Goal: Check status: Check status

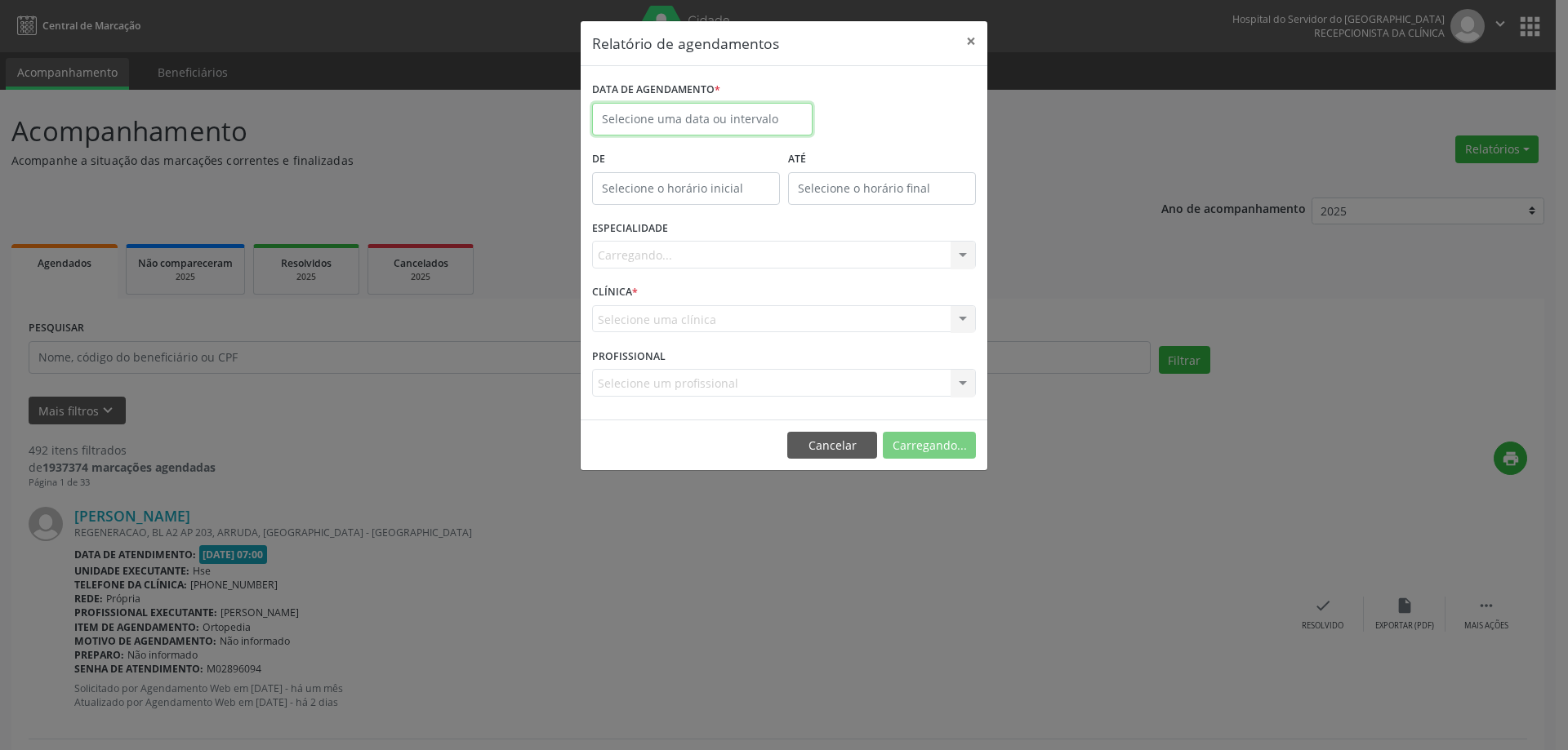
click at [711, 122] on body "Central de Marcação Hospital do Servidor do [GEOGRAPHIC_DATA] Recepcionista da …" at bounding box center [784, 375] width 1568 height 750
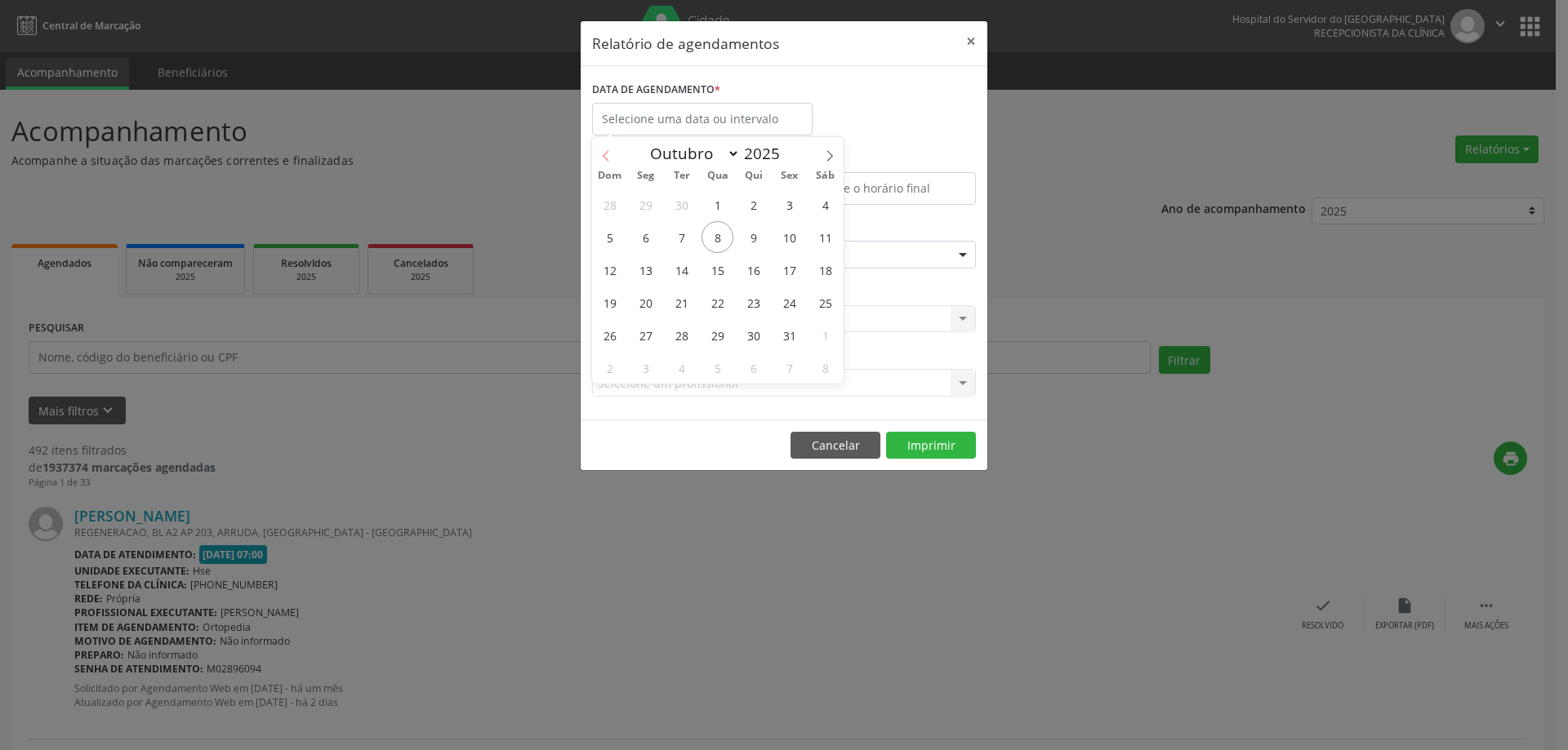
click at [607, 148] on span at bounding box center [605, 150] width 27 height 27
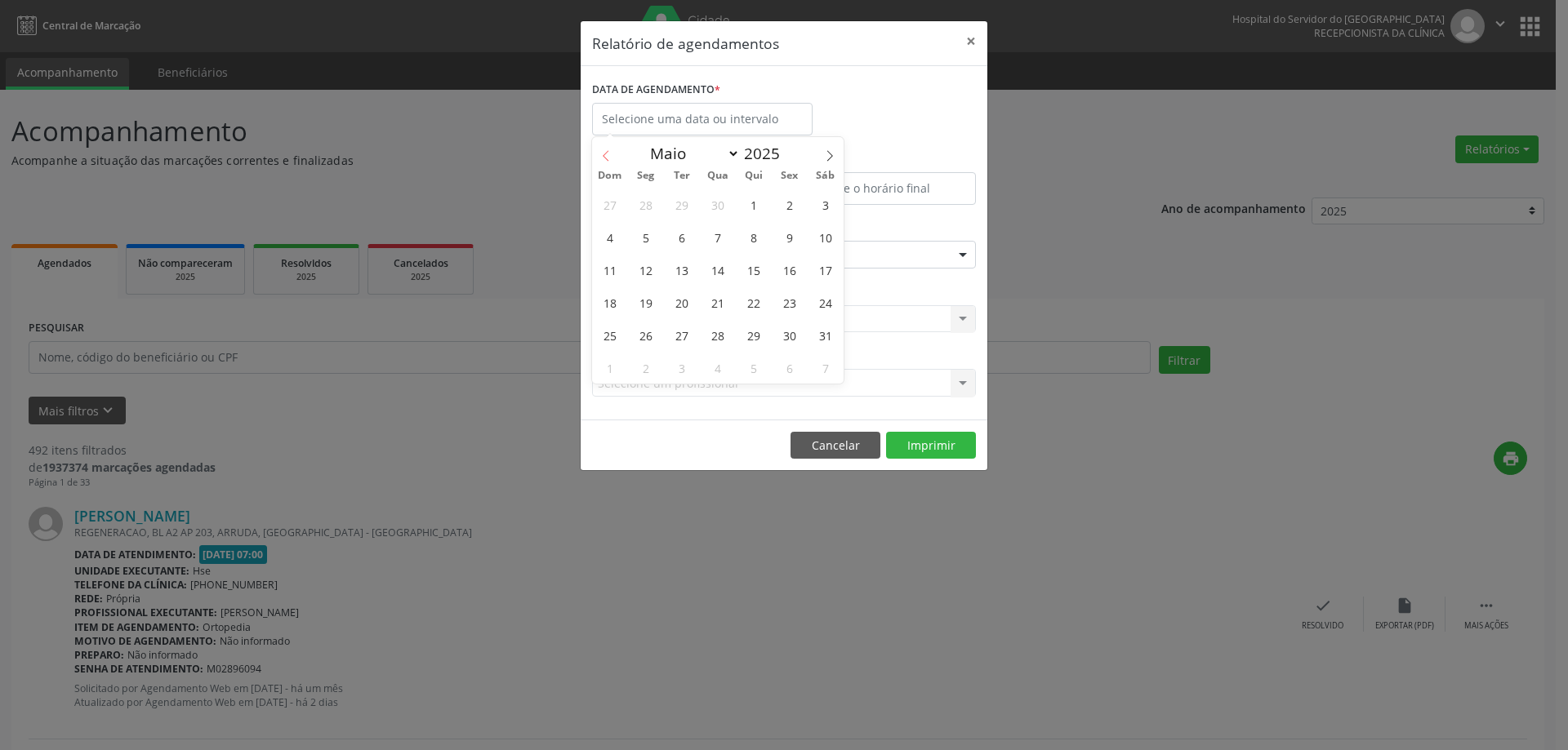
click at [607, 148] on span at bounding box center [605, 150] width 27 height 27
select select "0"
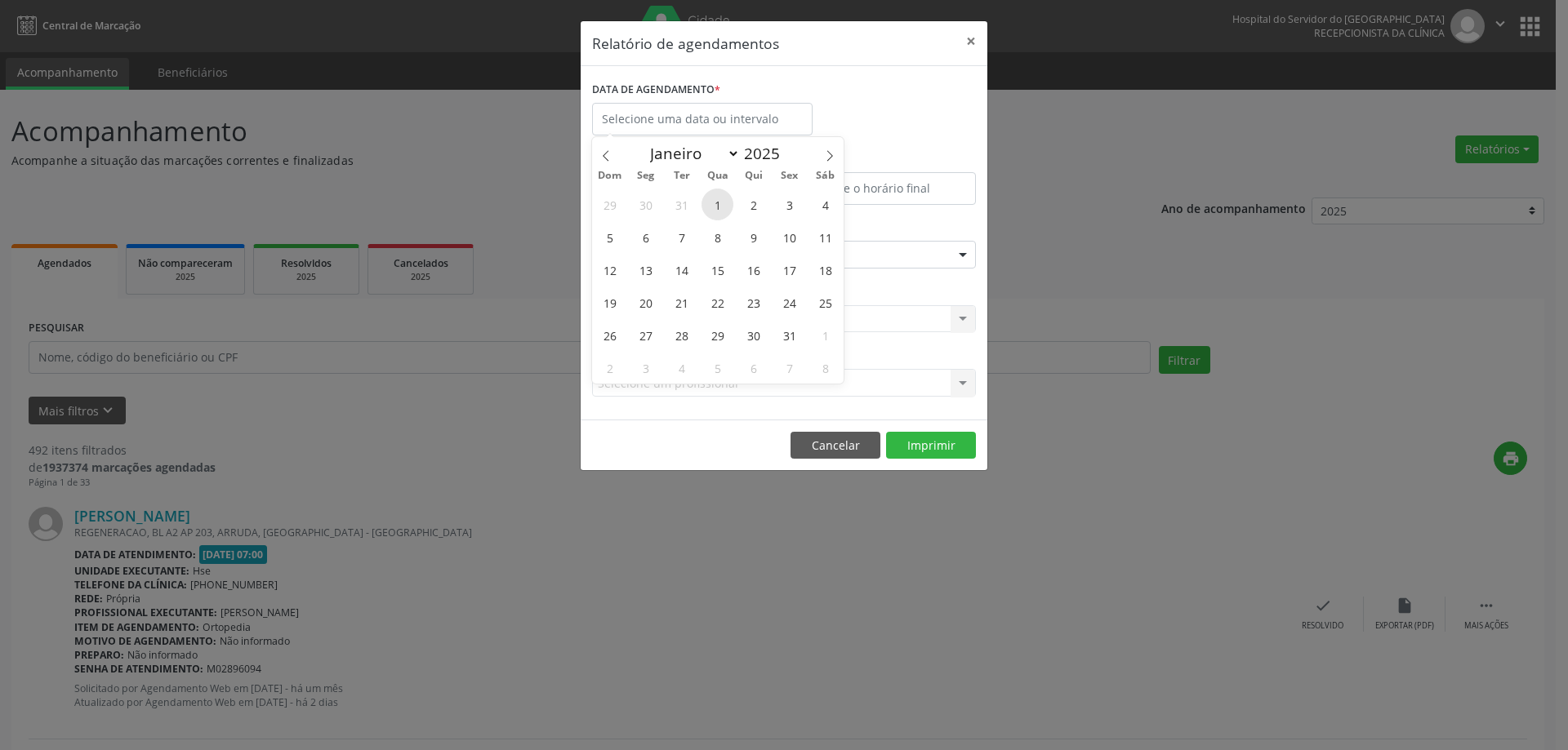
click at [723, 207] on span "1" at bounding box center [718, 204] width 32 height 32
type input "[DATE]"
click at [825, 157] on icon at bounding box center [830, 155] width 11 height 11
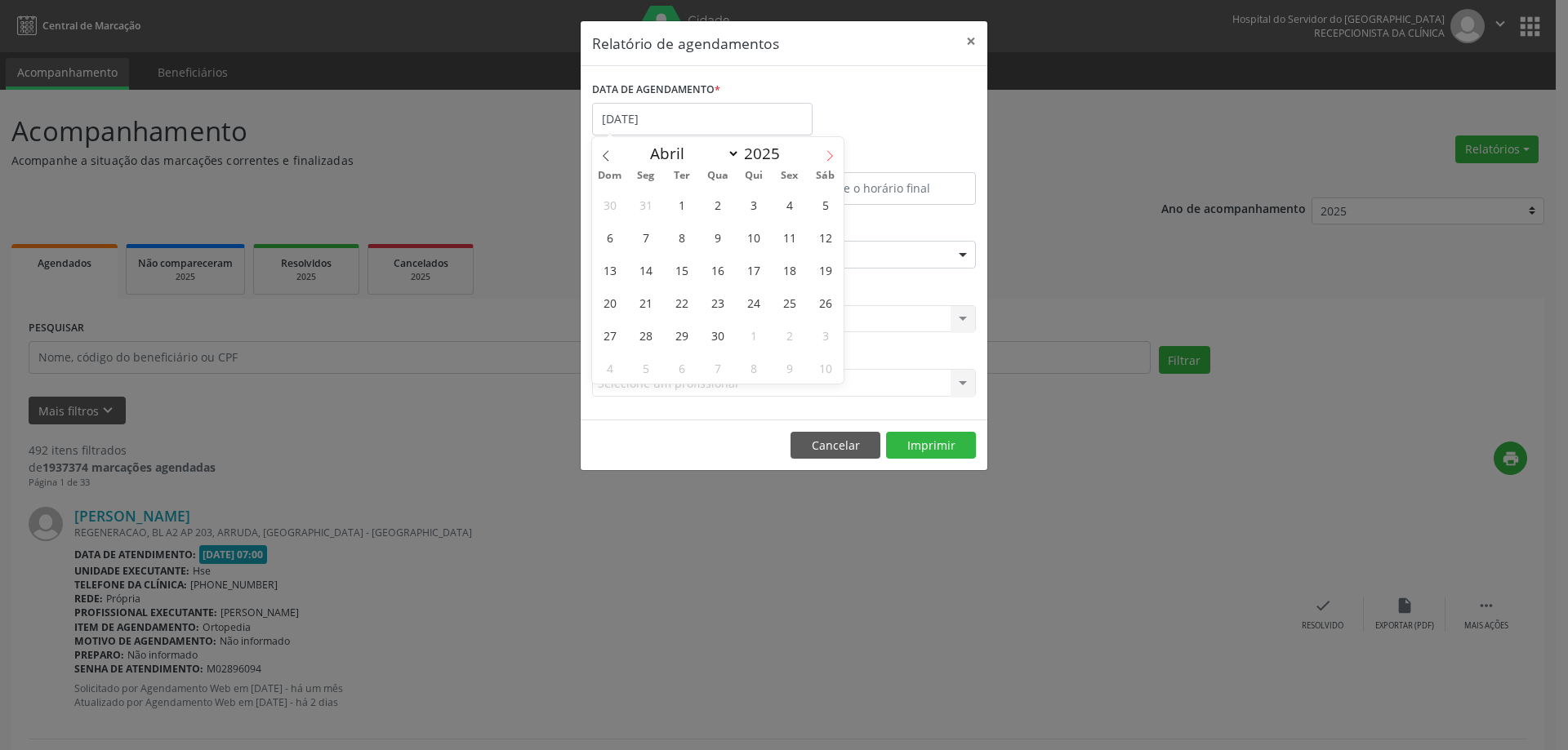
click at [825, 157] on icon at bounding box center [830, 155] width 11 height 11
select select "5"
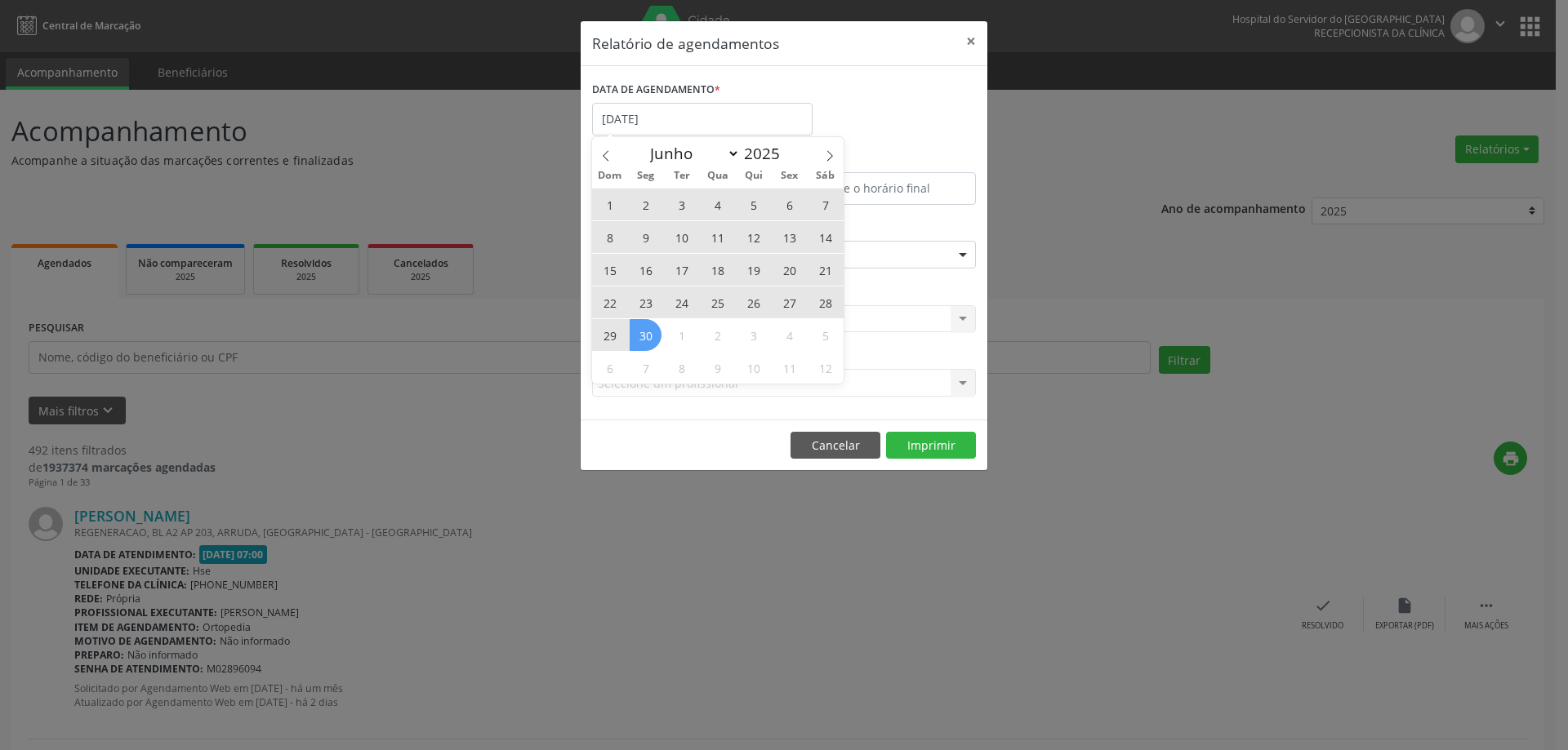
click at [641, 328] on span "30" at bounding box center [646, 335] width 32 height 32
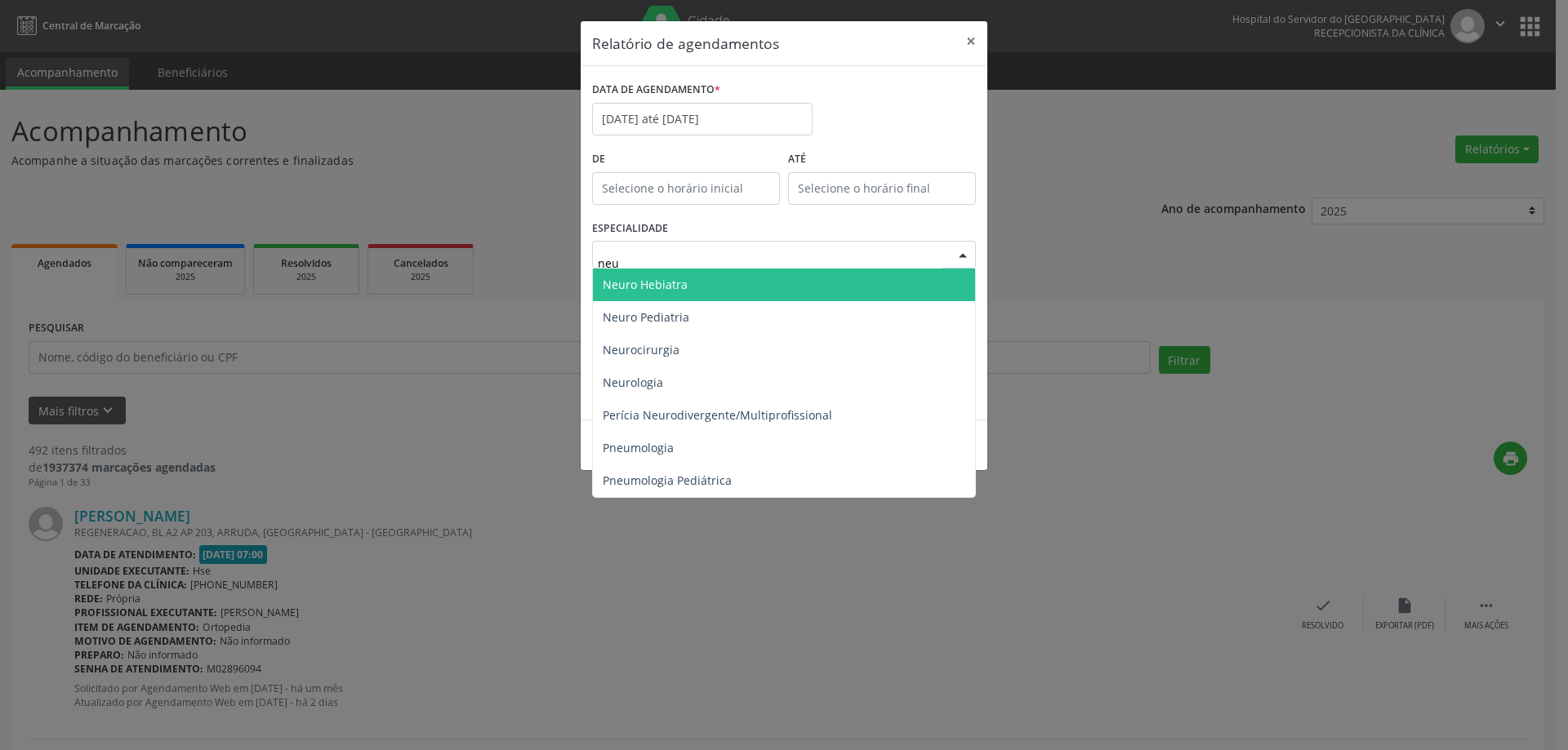
type input "neur"
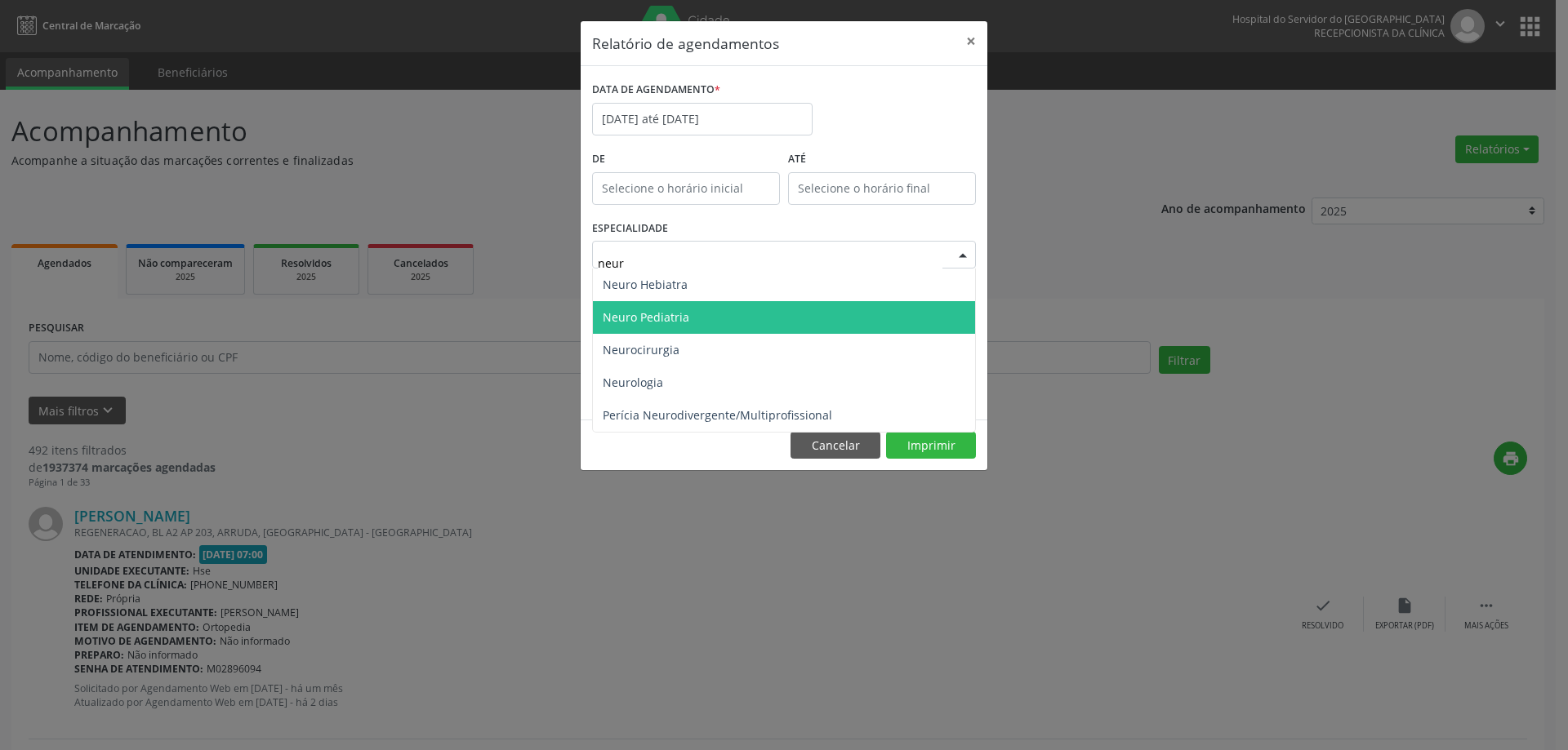
click at [684, 316] on span "Neuro Pediatria" at bounding box center [646, 317] width 87 height 16
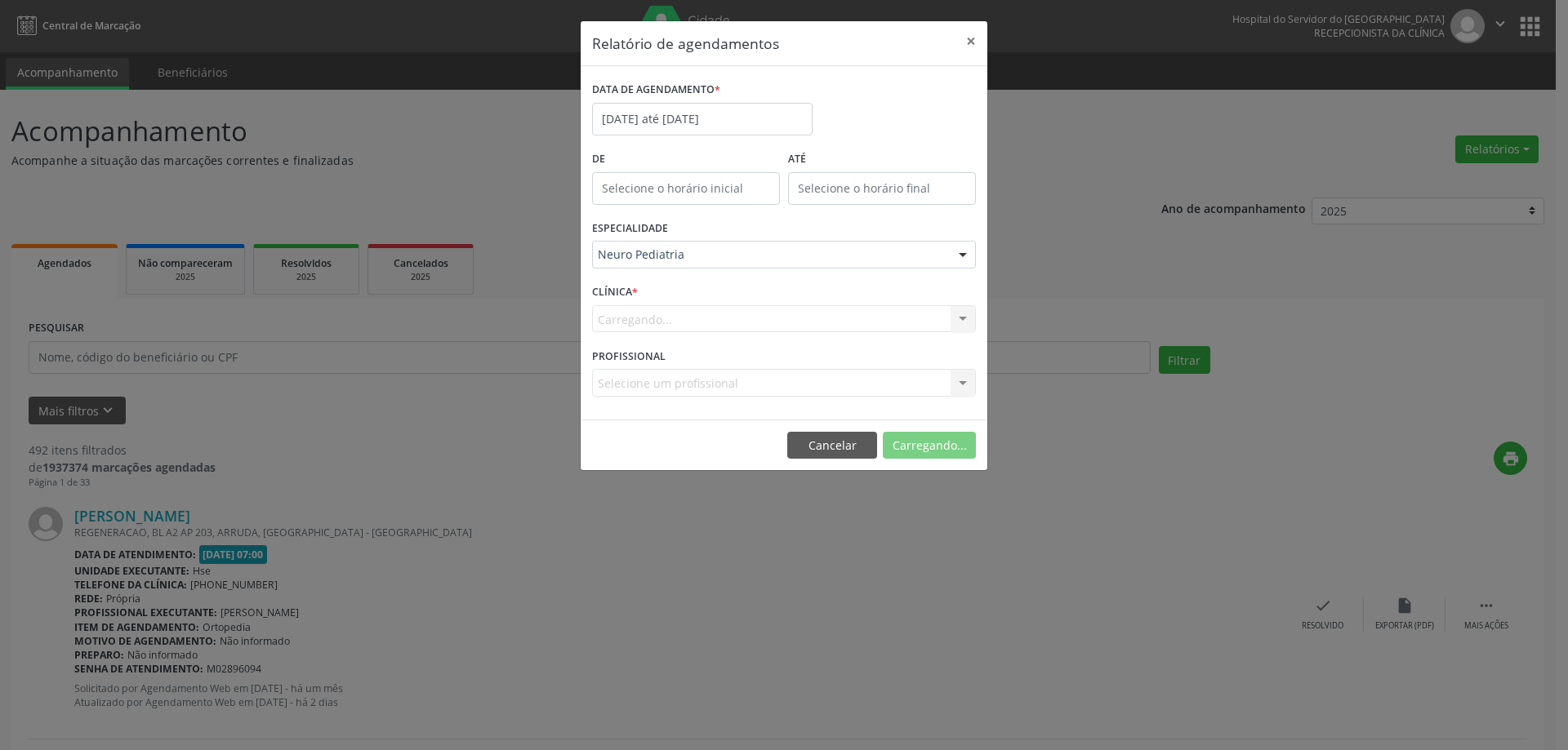
click at [648, 318] on div "Carregando... Hse Nenhum resultado encontrado para: " " Não há nenhuma opção pa…" at bounding box center [784, 319] width 384 height 27
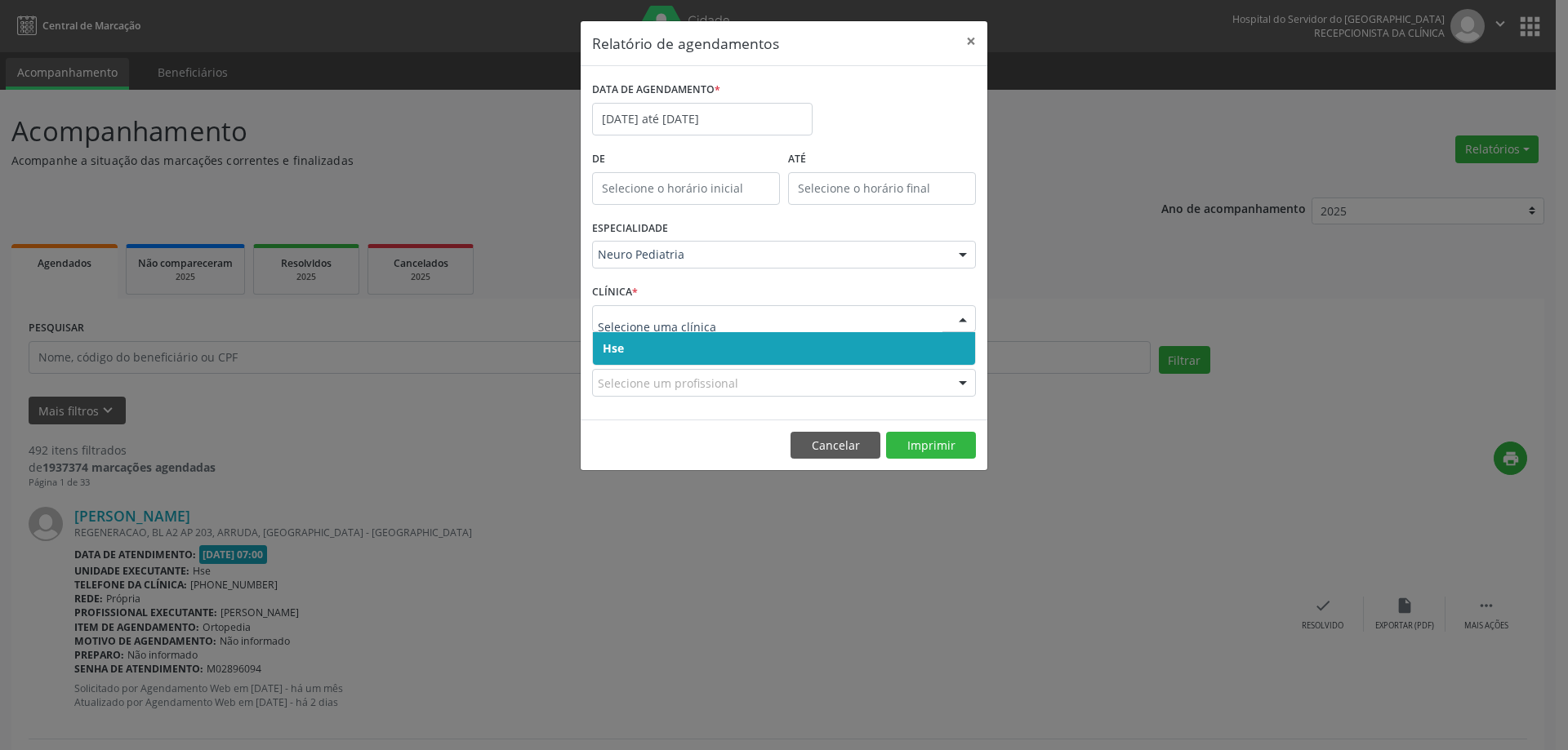
click at [645, 349] on span "Hse" at bounding box center [784, 348] width 383 height 33
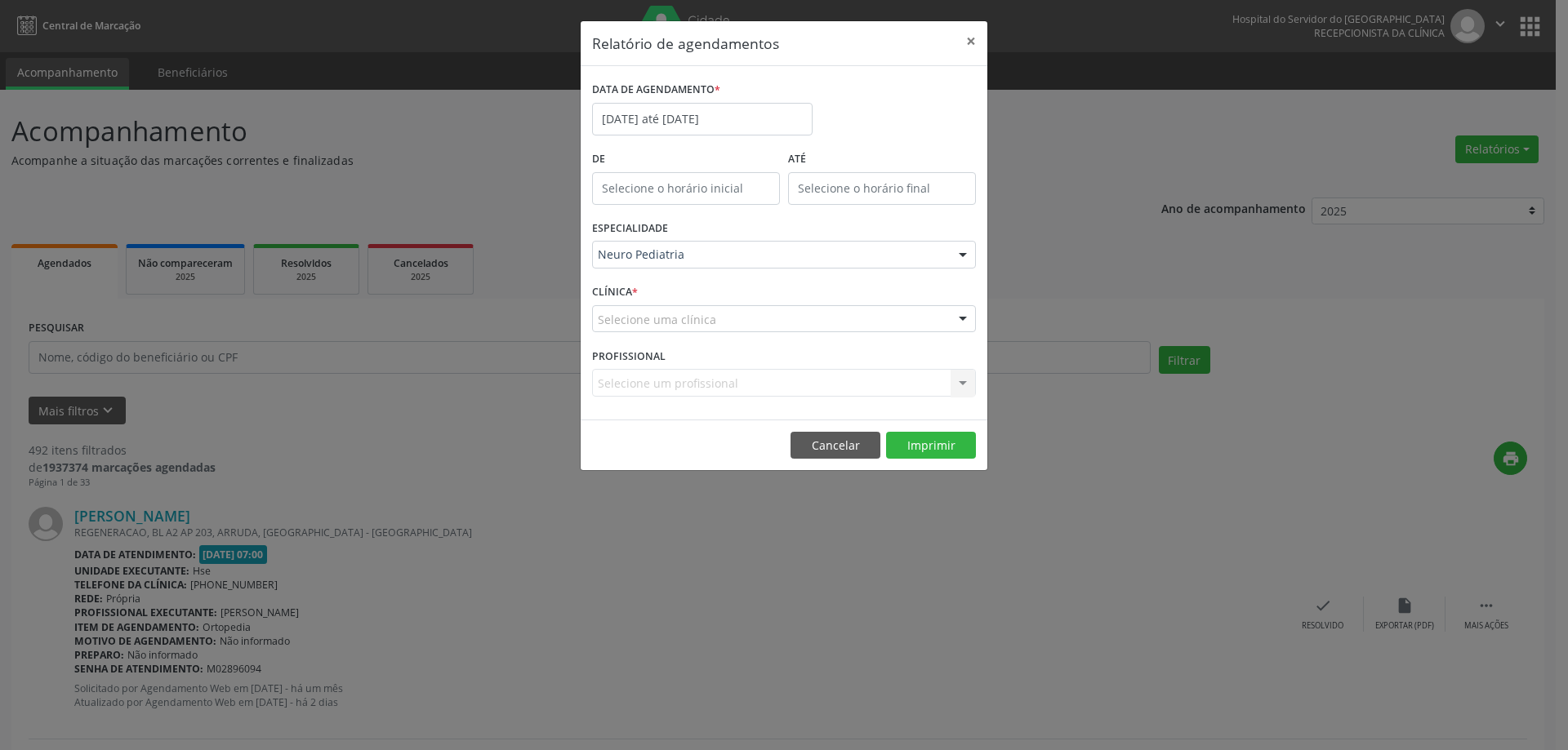
click at [694, 329] on div "Selecione uma clínica" at bounding box center [784, 319] width 384 height 27
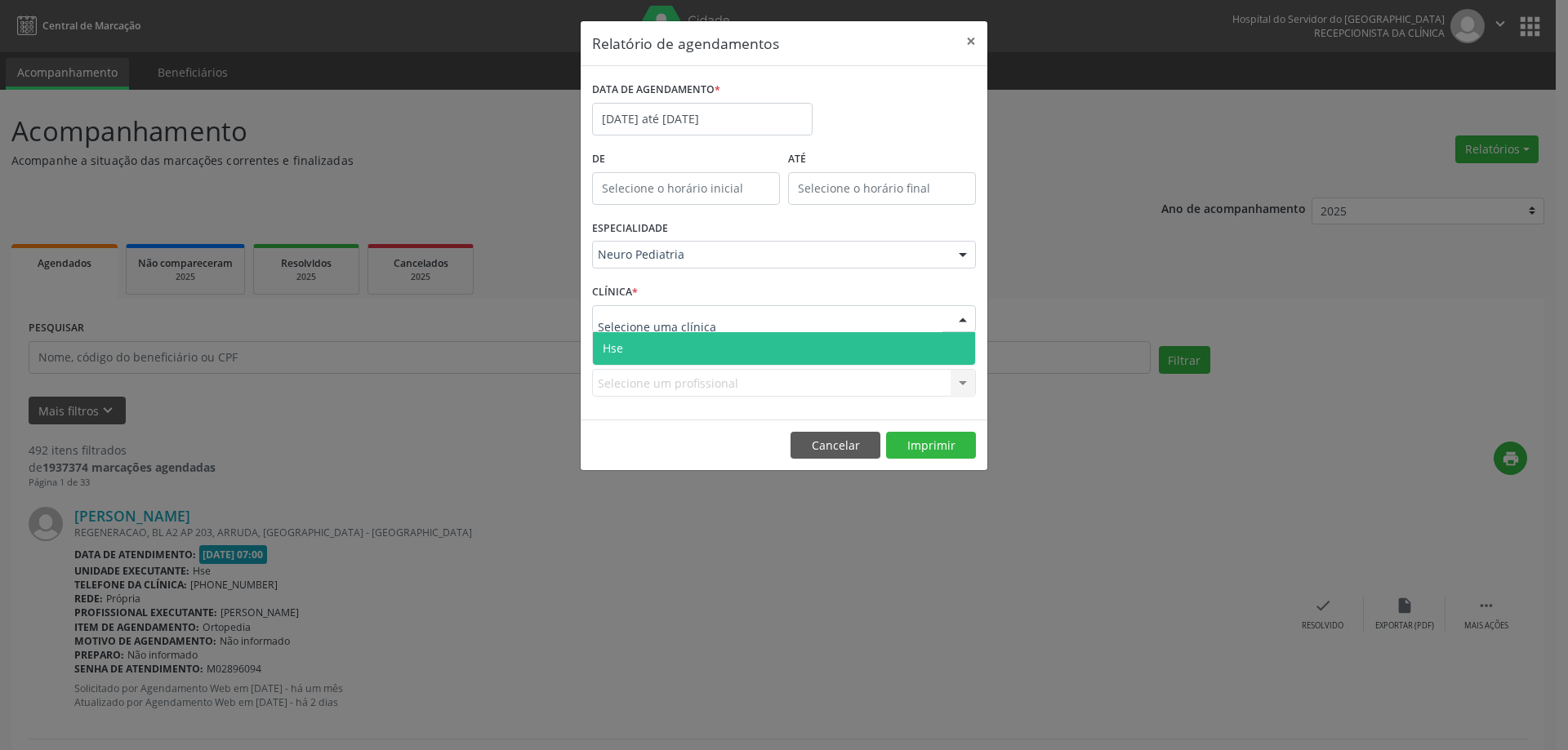
click at [690, 357] on span "Hse" at bounding box center [784, 348] width 383 height 33
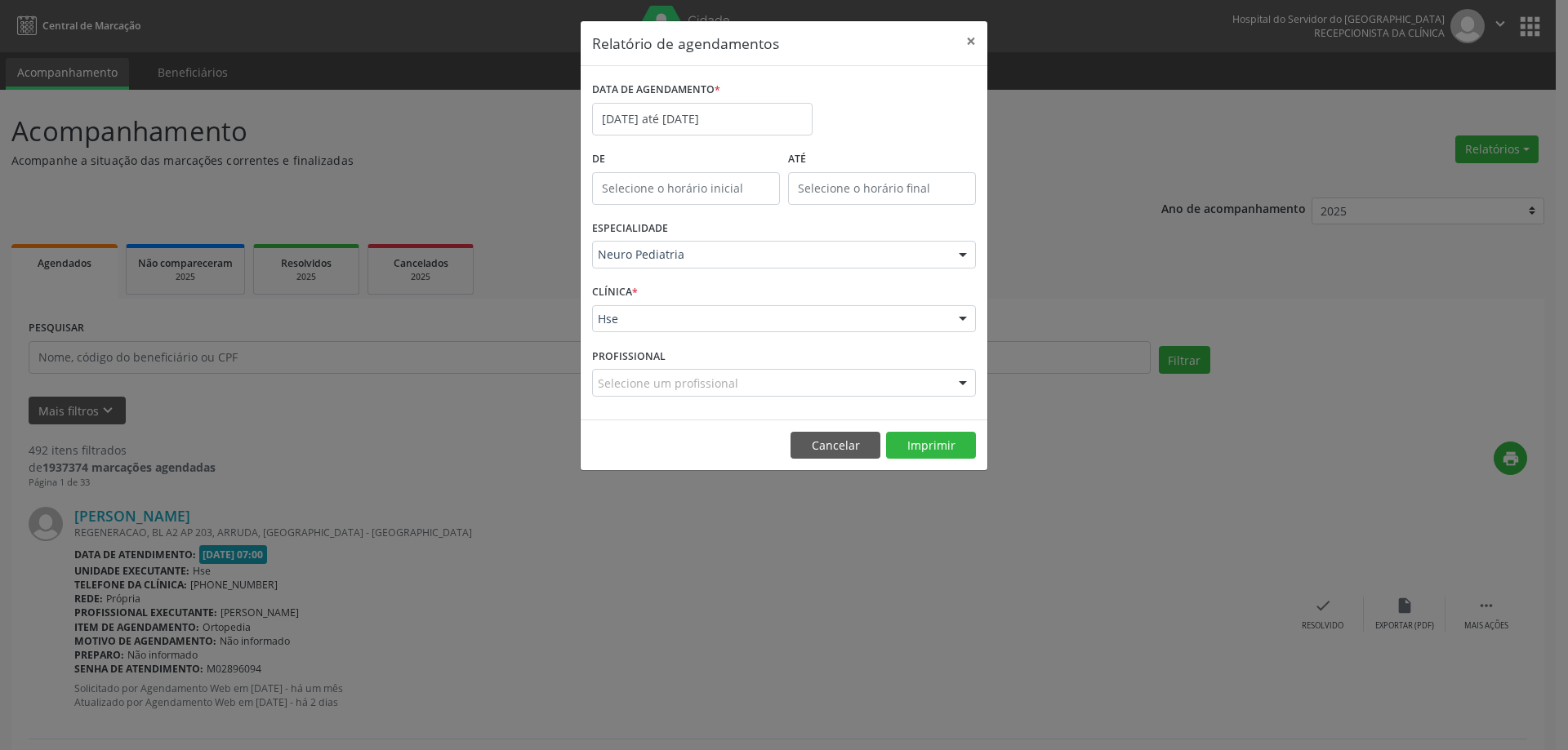
click at [759, 383] on div "Selecione um profissional" at bounding box center [784, 383] width 384 height 27
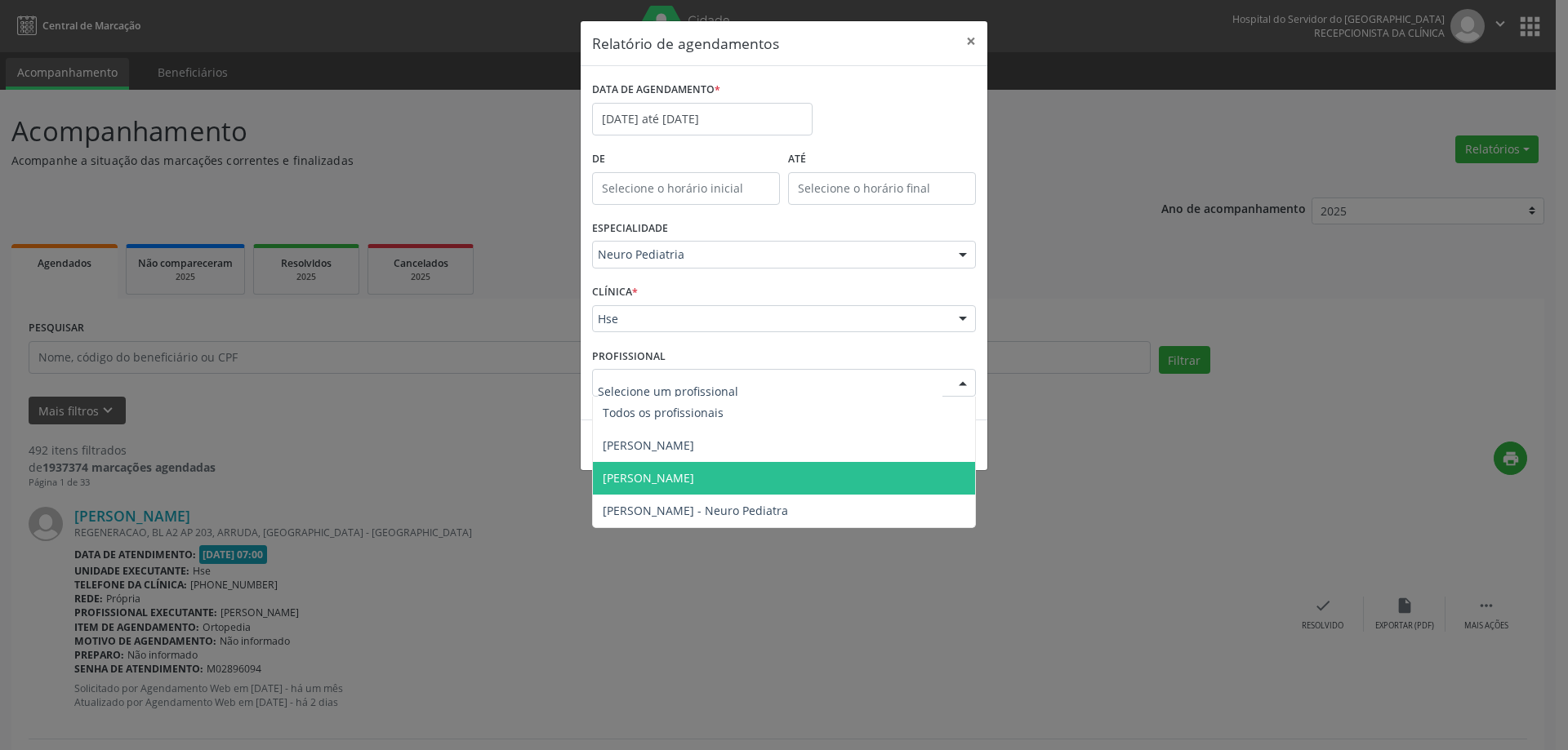
click at [695, 478] on span "[PERSON_NAME]" at bounding box center [649, 478] width 92 height 16
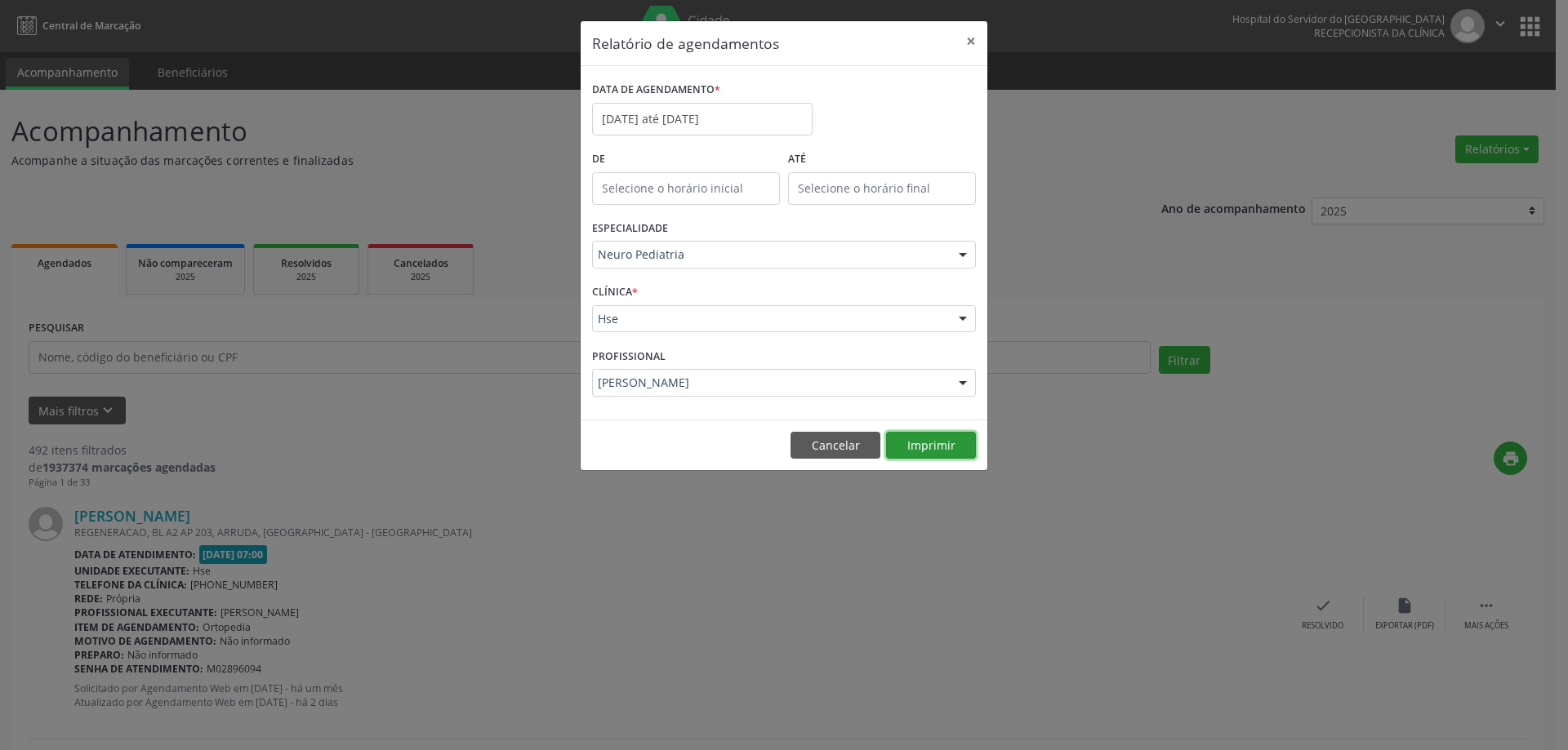
click at [925, 442] on button "Imprimir" at bounding box center [932, 445] width 90 height 27
click at [737, 118] on input "[DATE] até [DATE]" at bounding box center [703, 118] width 221 height 33
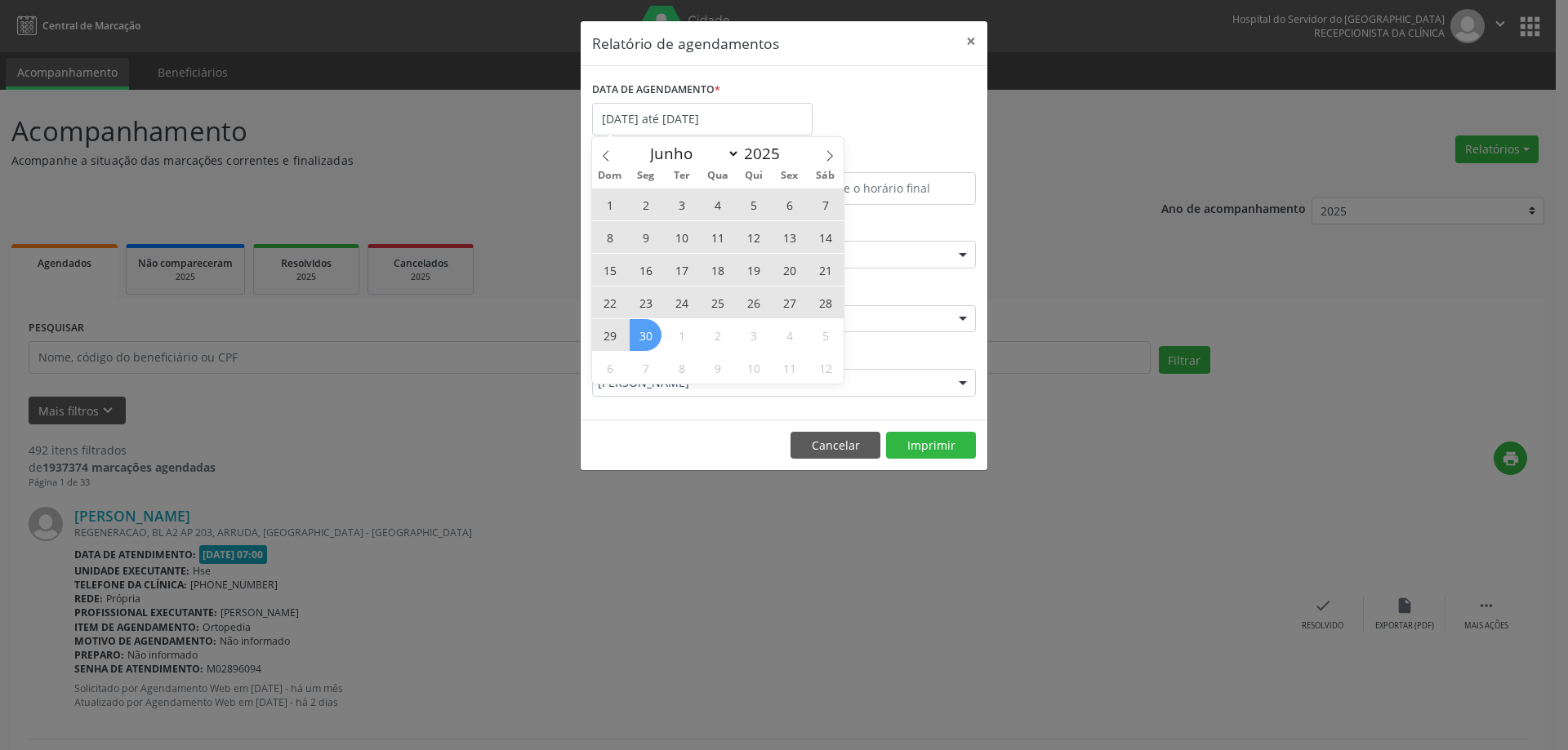
click at [645, 326] on span "30" at bounding box center [646, 335] width 32 height 32
type input "[DATE]"
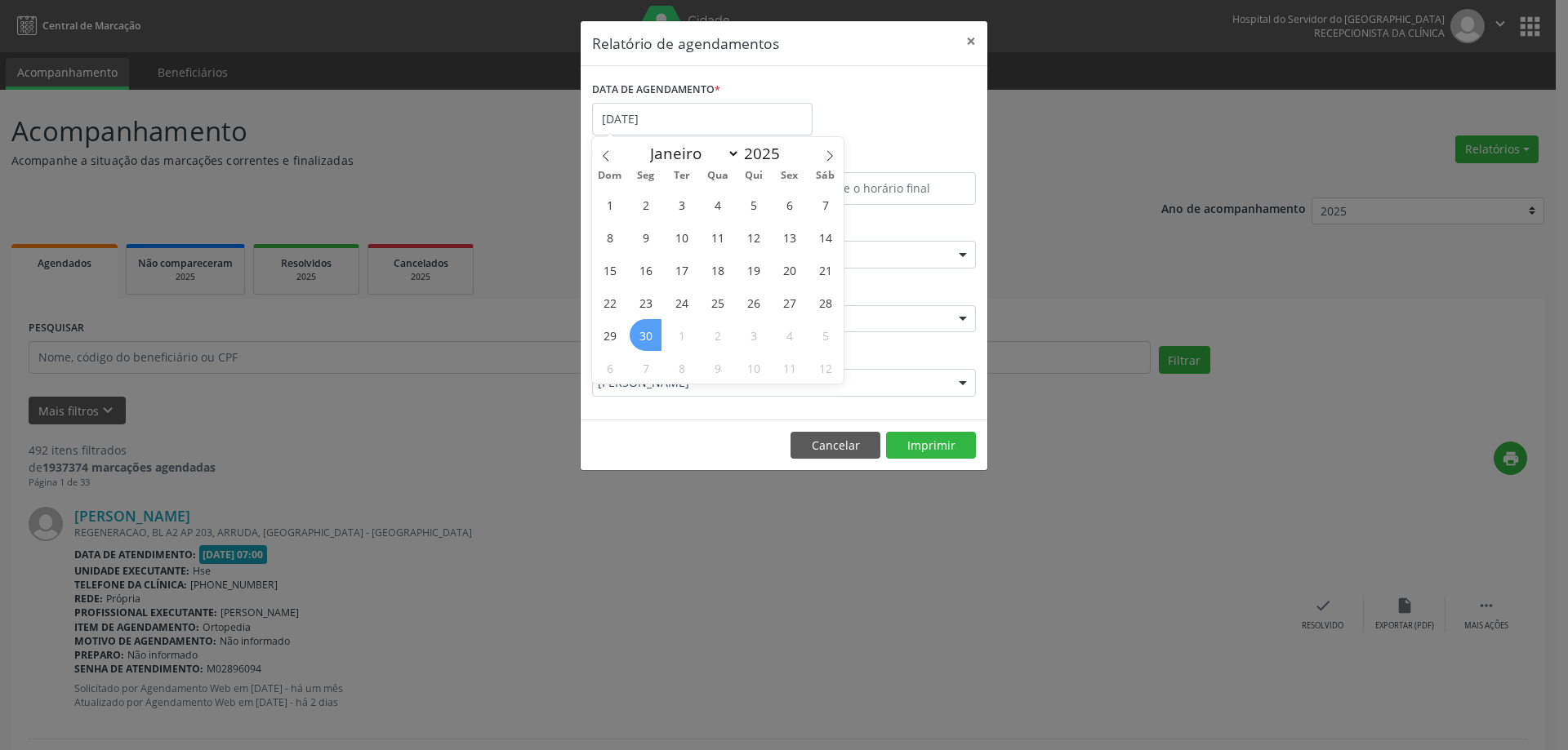
click at [654, 330] on span "30" at bounding box center [646, 335] width 32 height 32
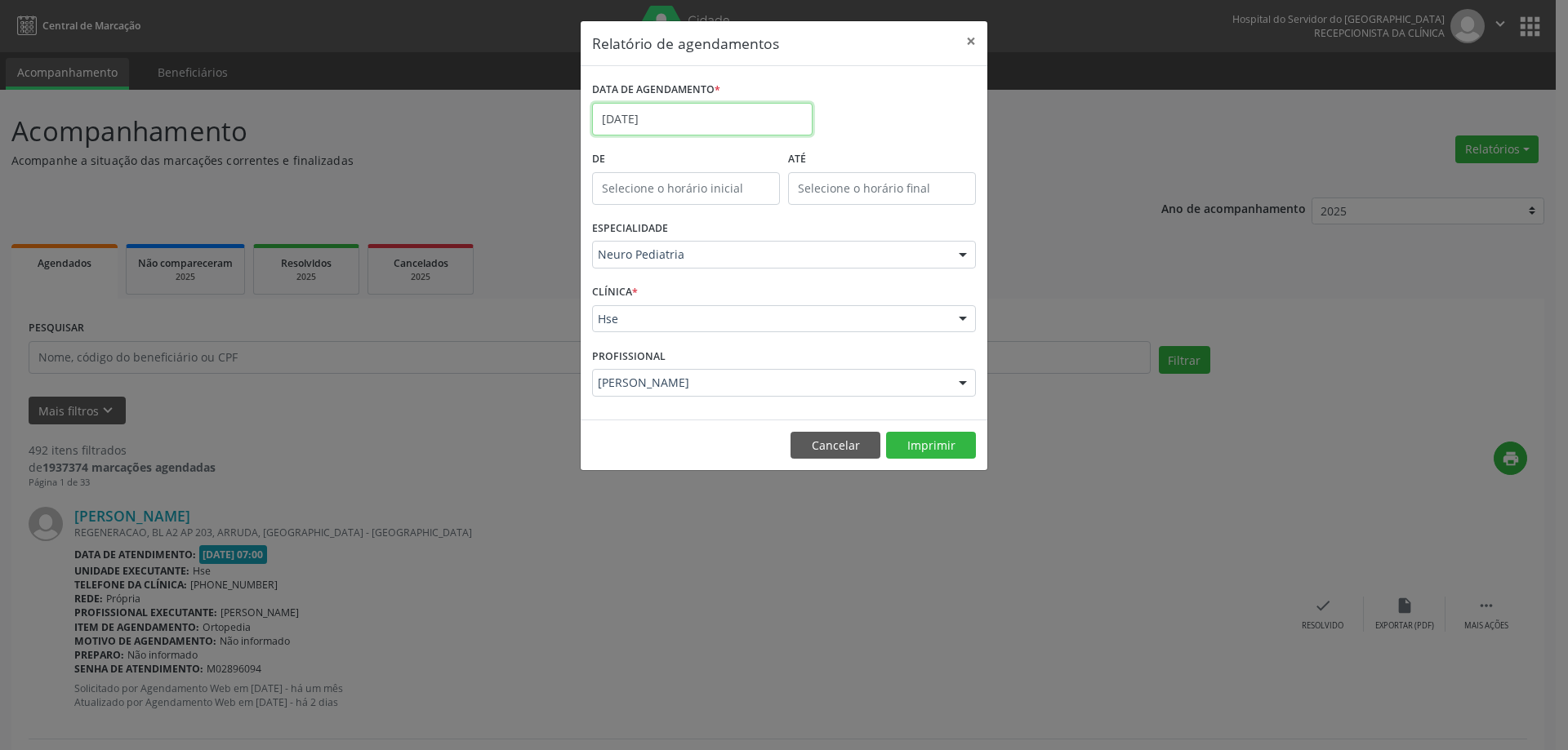
click at [755, 117] on input "[DATE]" at bounding box center [703, 118] width 221 height 33
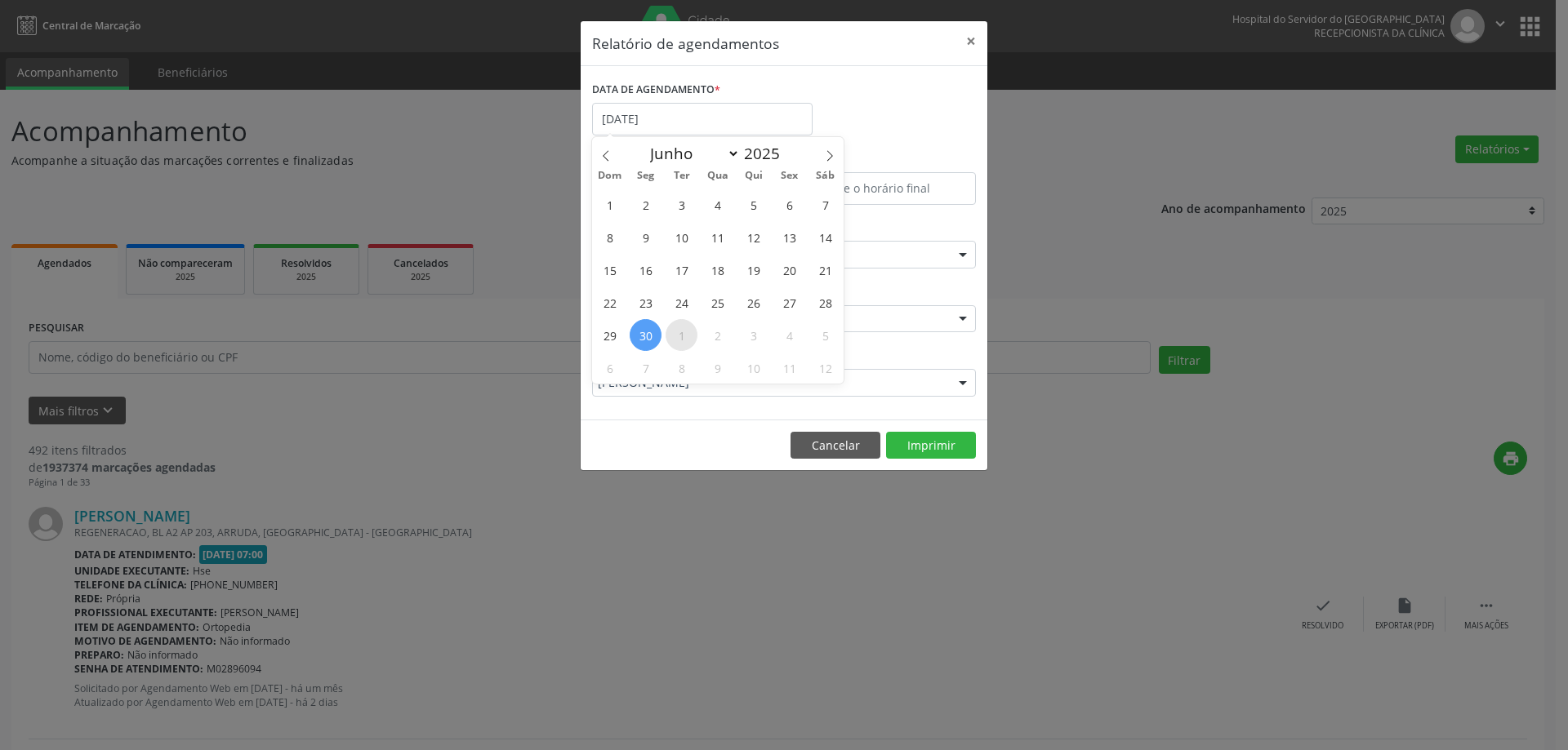
click at [684, 339] on span "1" at bounding box center [681, 335] width 32 height 32
type input "[DATE]"
click at [683, 339] on span "1" at bounding box center [681, 335] width 32 height 32
select select "6"
click at [712, 126] on input "[DATE]" at bounding box center [703, 118] width 221 height 33
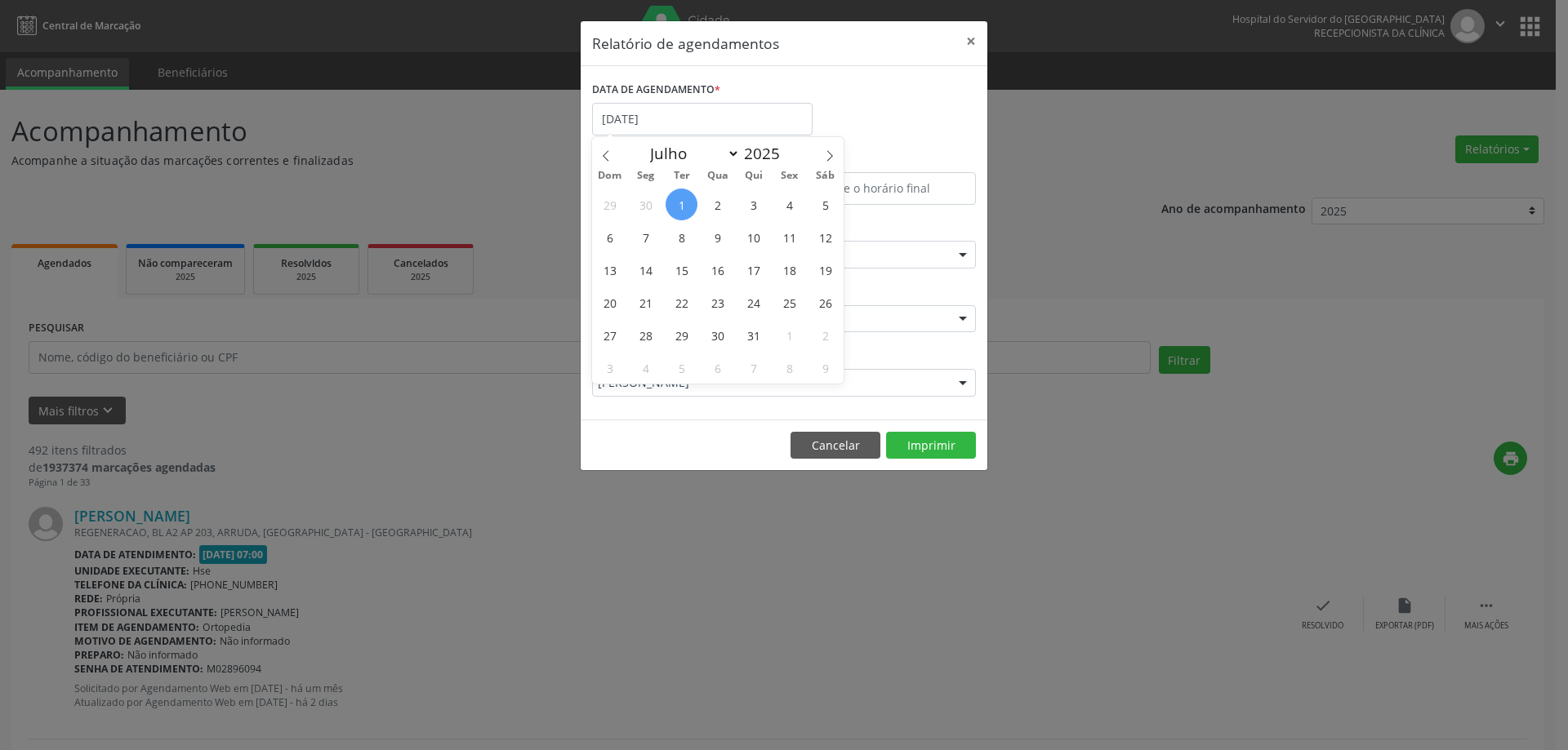
click at [692, 208] on span "1" at bounding box center [681, 204] width 32 height 32
type input "[DATE]"
click at [830, 161] on icon at bounding box center [830, 155] width 11 height 11
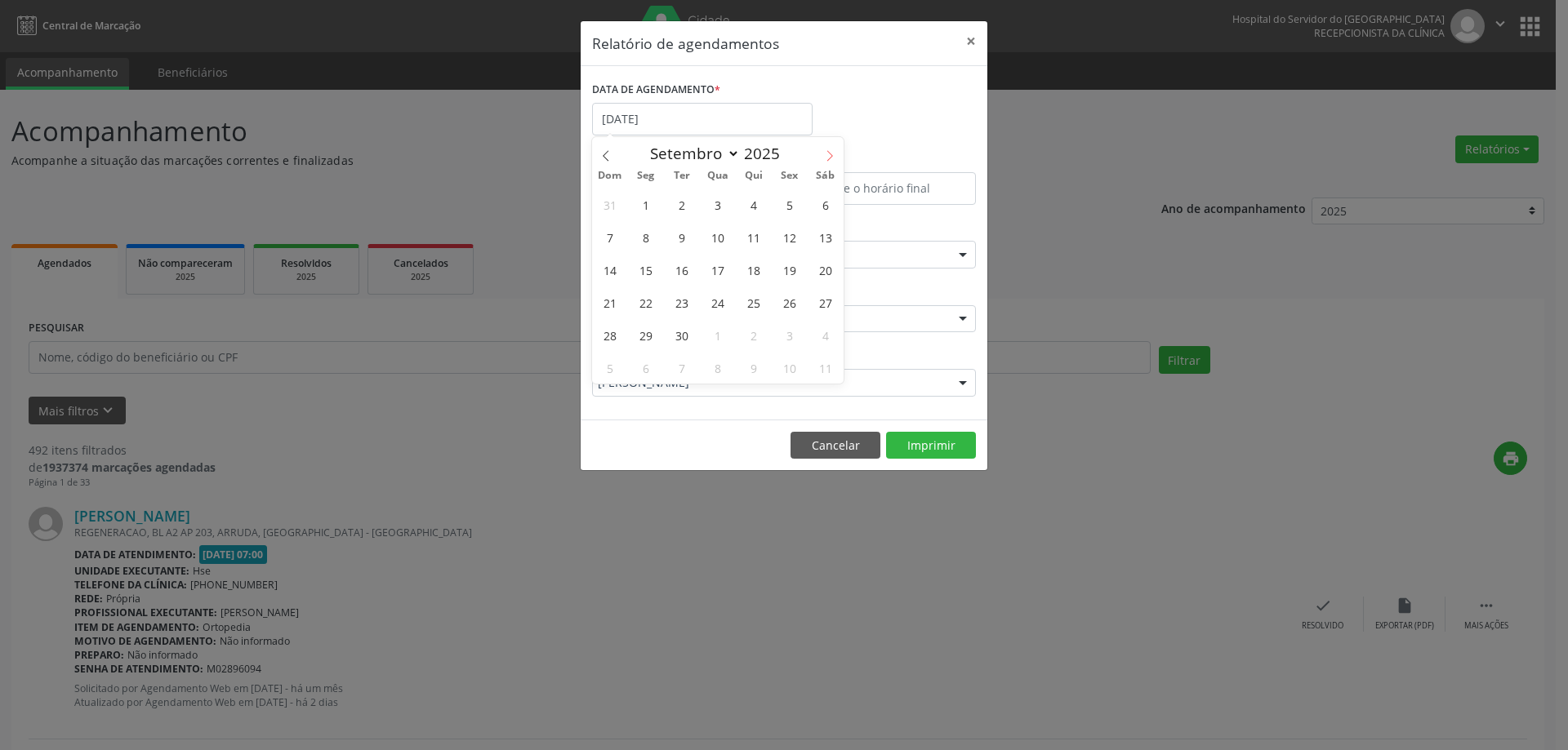
select select "9"
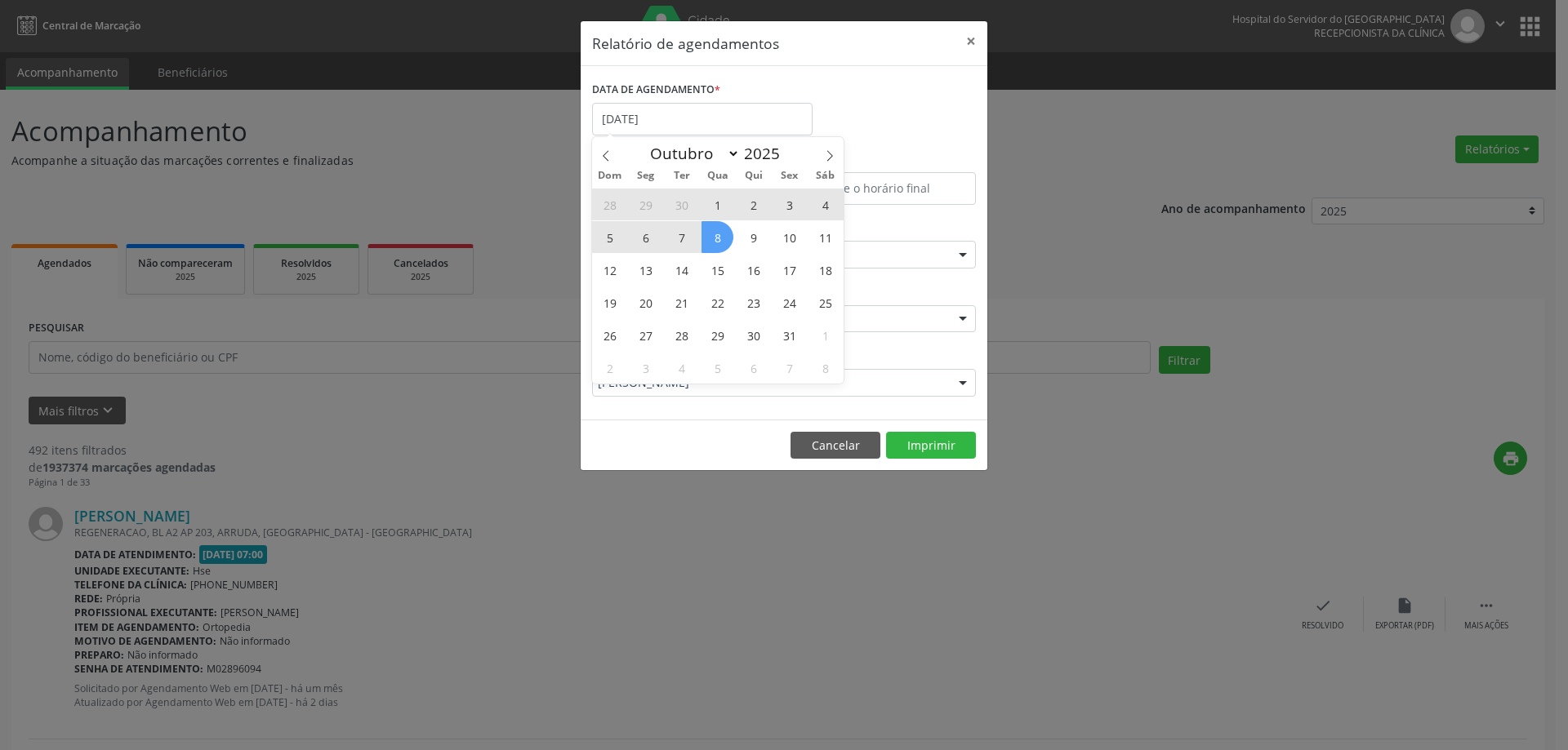
click at [718, 236] on span "8" at bounding box center [718, 237] width 32 height 32
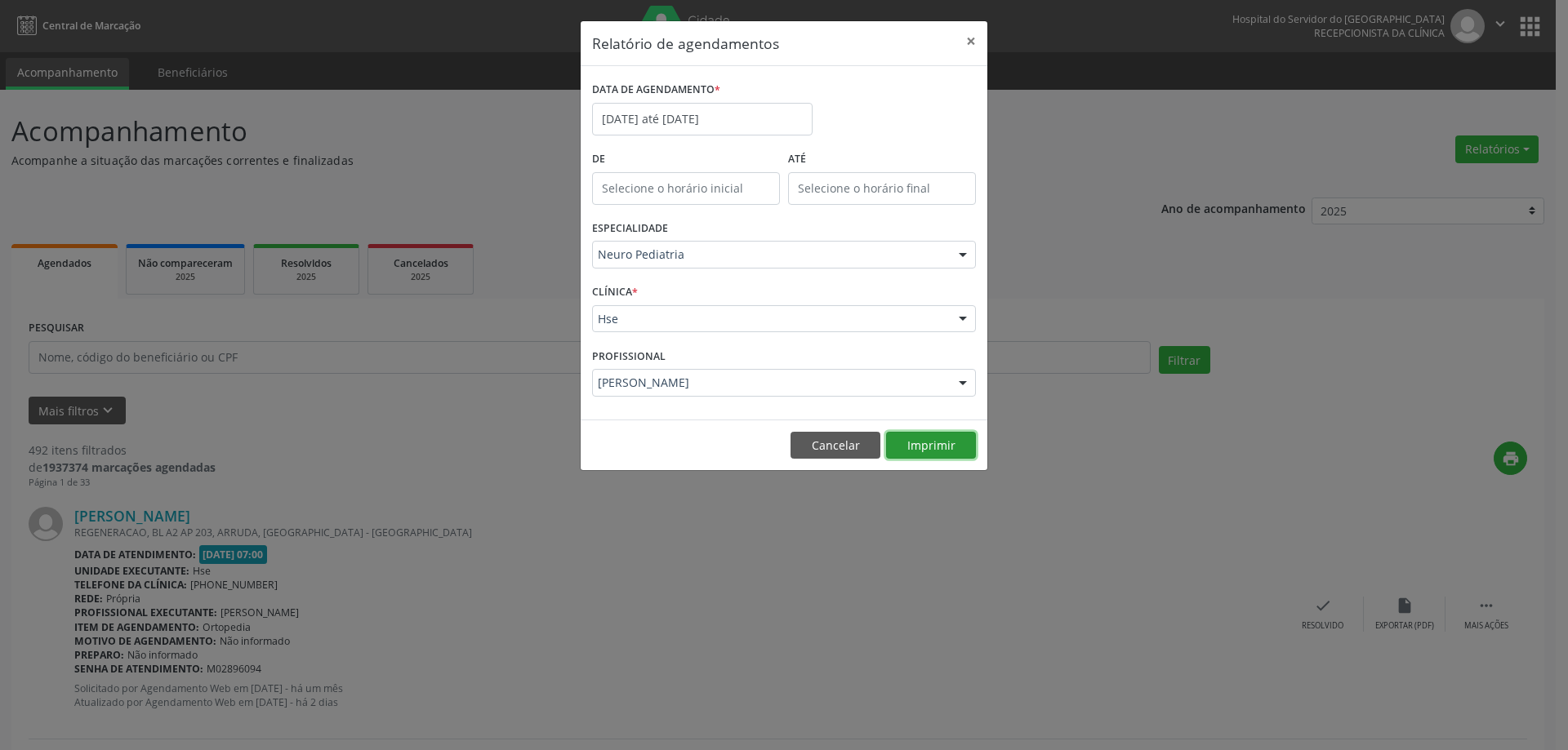
click at [931, 457] on button "Imprimir" at bounding box center [932, 445] width 90 height 27
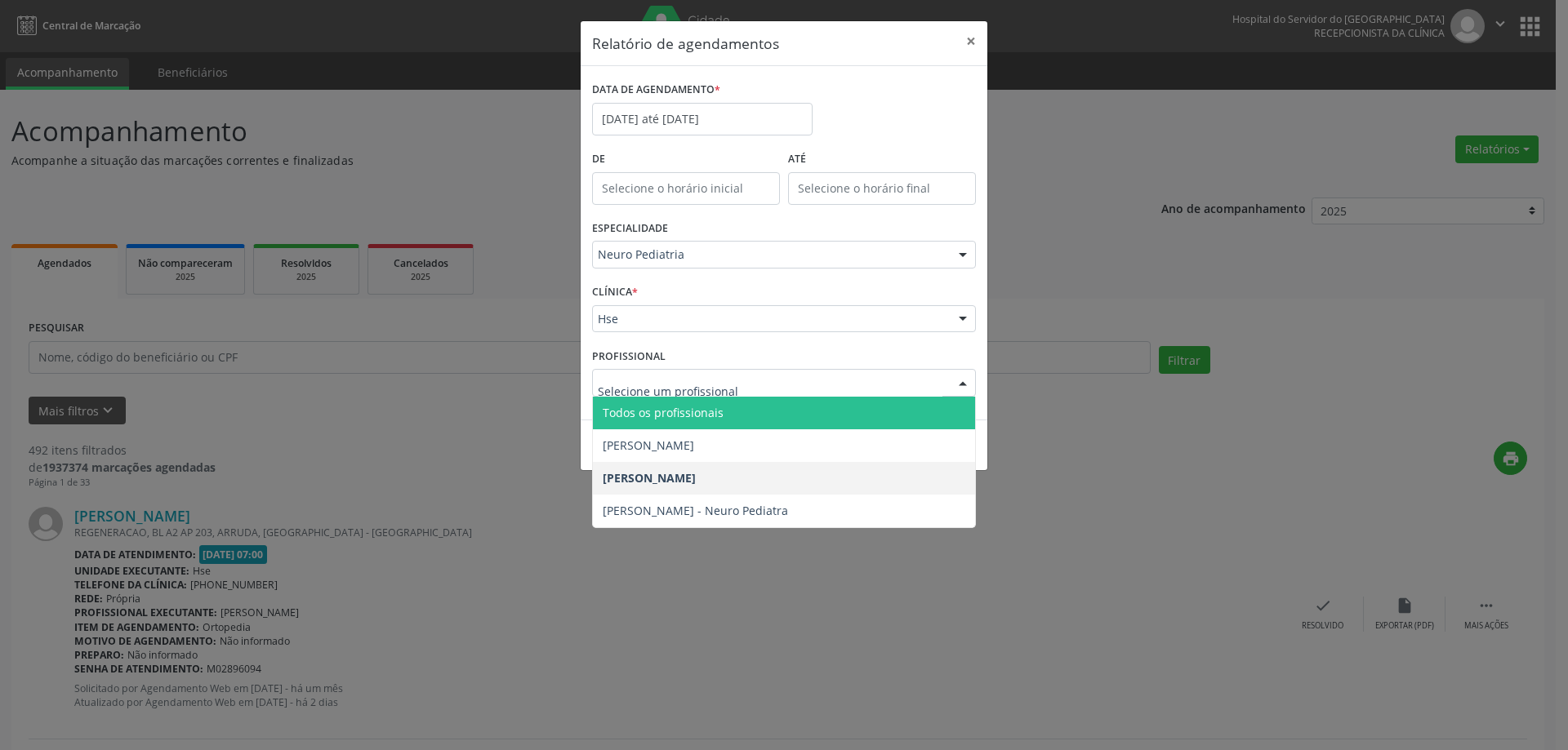
click at [723, 397] on span "Todos os profissionais" at bounding box center [784, 413] width 383 height 33
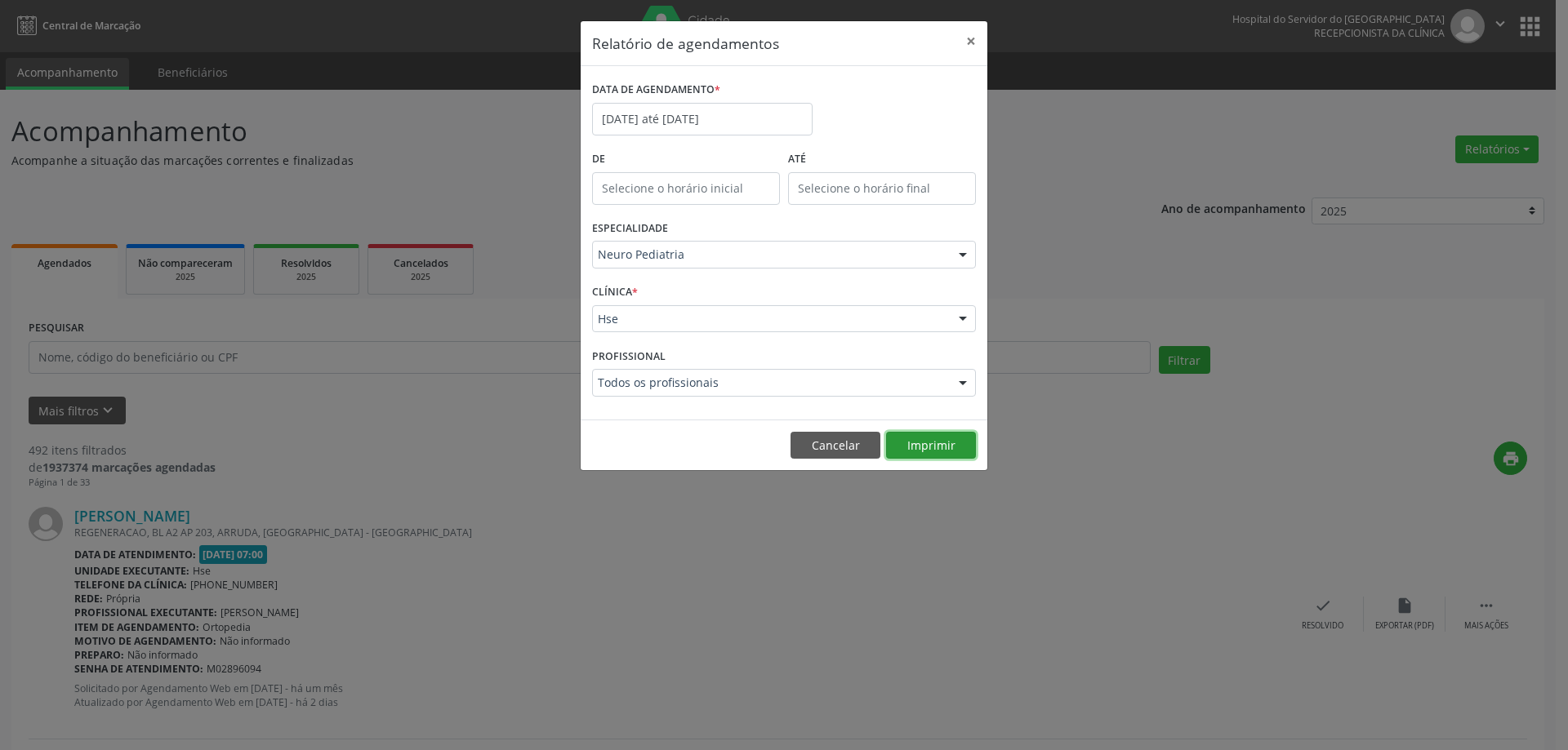
click at [923, 444] on button "Imprimir" at bounding box center [932, 445] width 90 height 27
click at [739, 129] on input "[DATE] até [DATE]" at bounding box center [703, 118] width 221 height 33
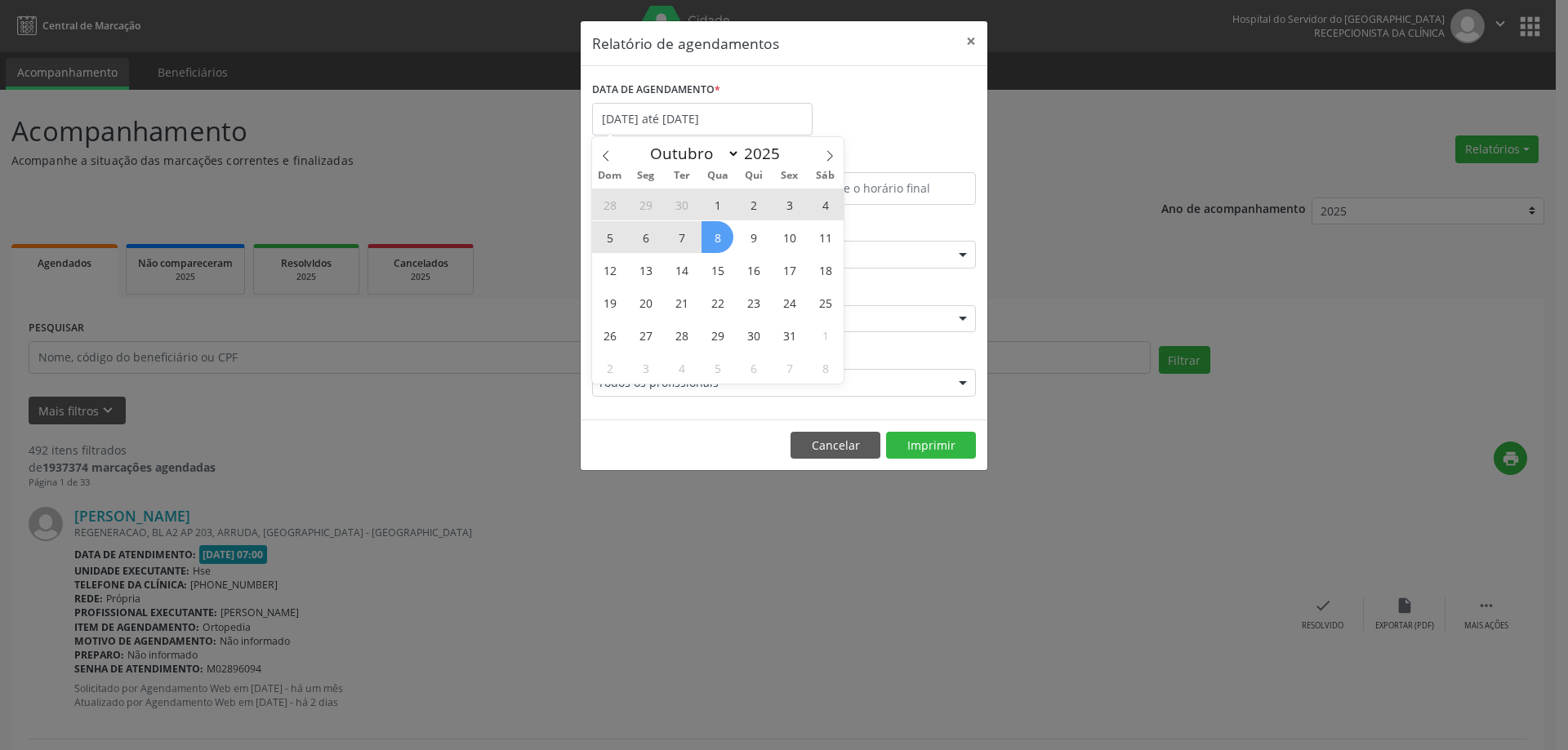
click at [724, 226] on span "8" at bounding box center [718, 237] width 32 height 32
type input "08/10/2025"
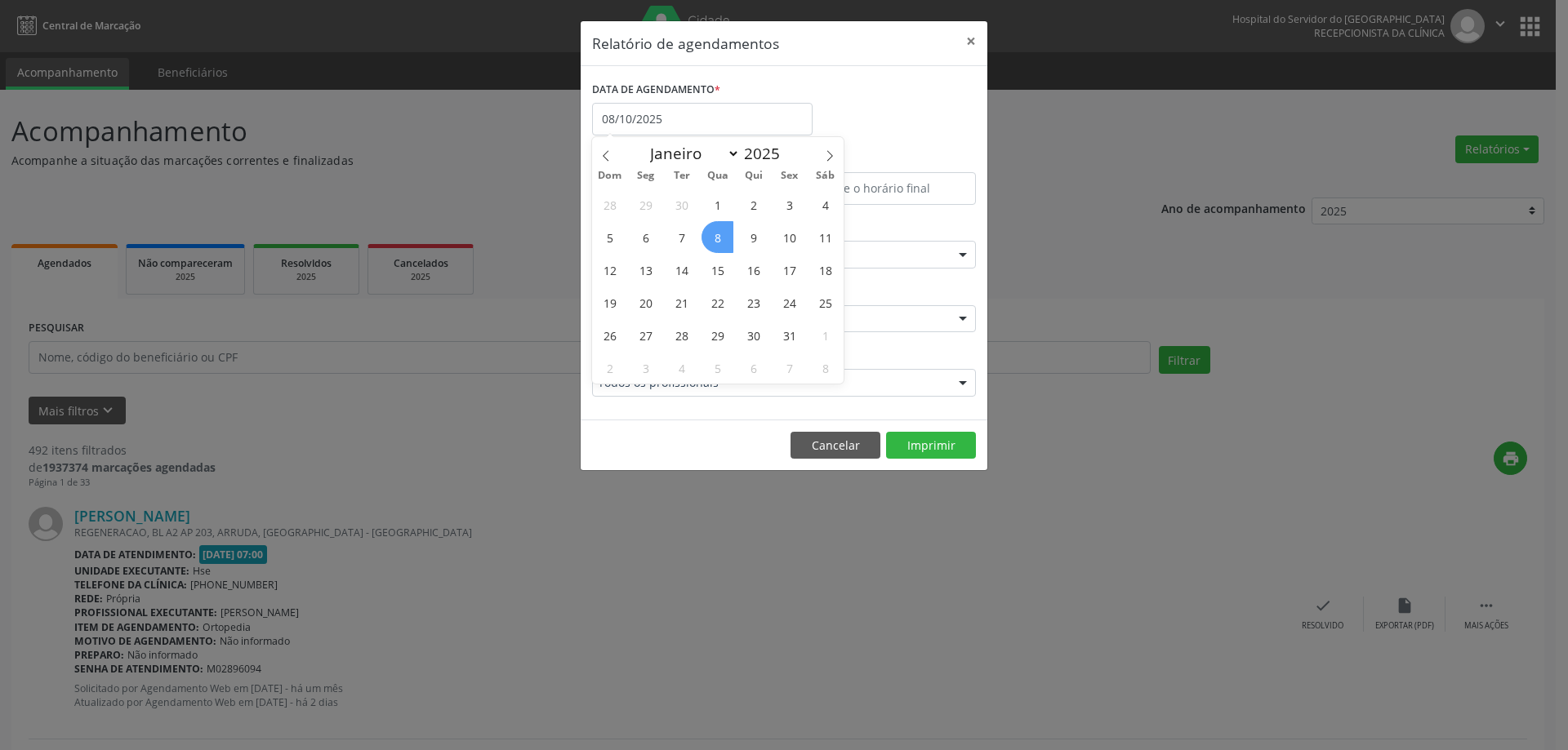
click at [721, 242] on span "8" at bounding box center [718, 237] width 32 height 32
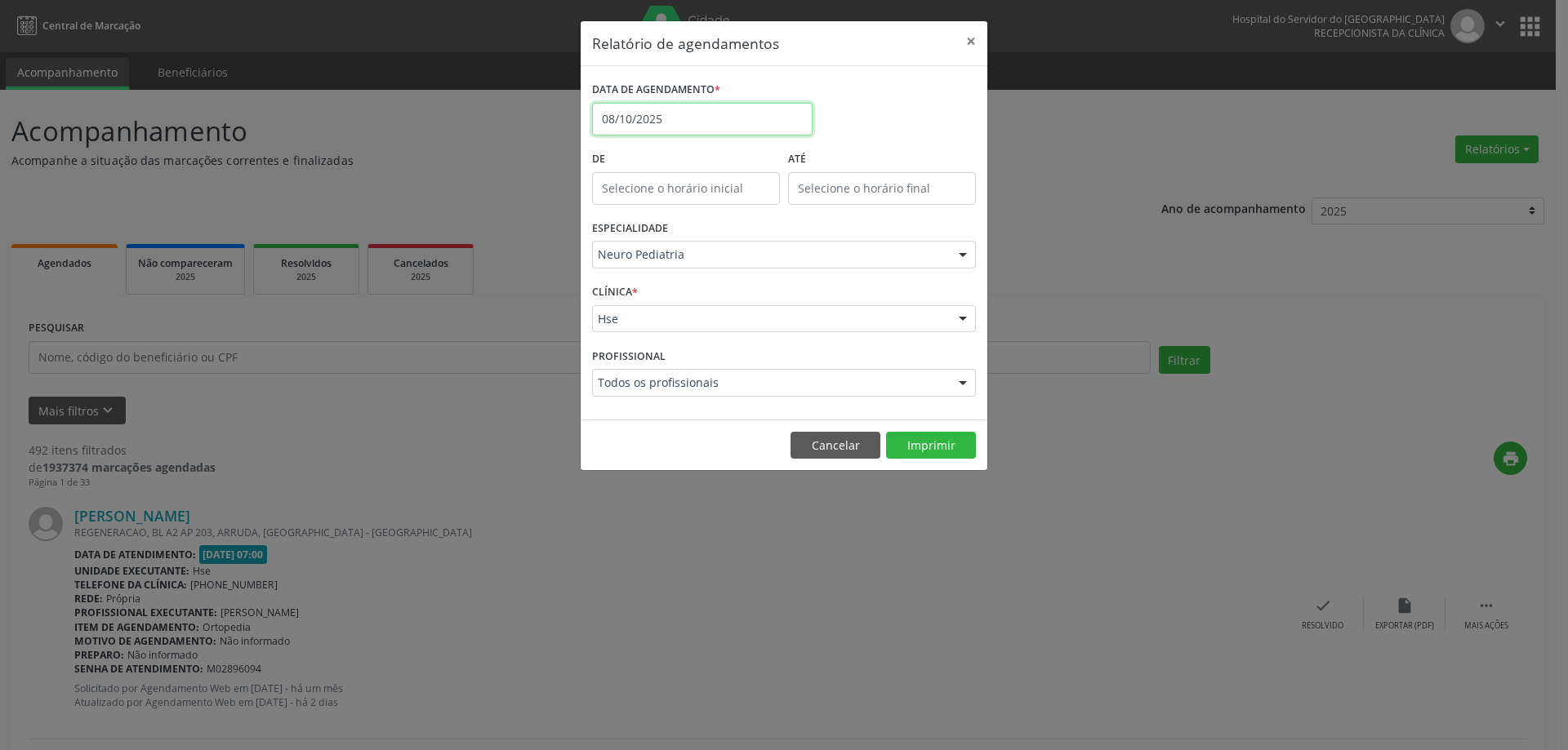
click at [734, 110] on input "08/10/2025" at bounding box center [703, 118] width 221 height 33
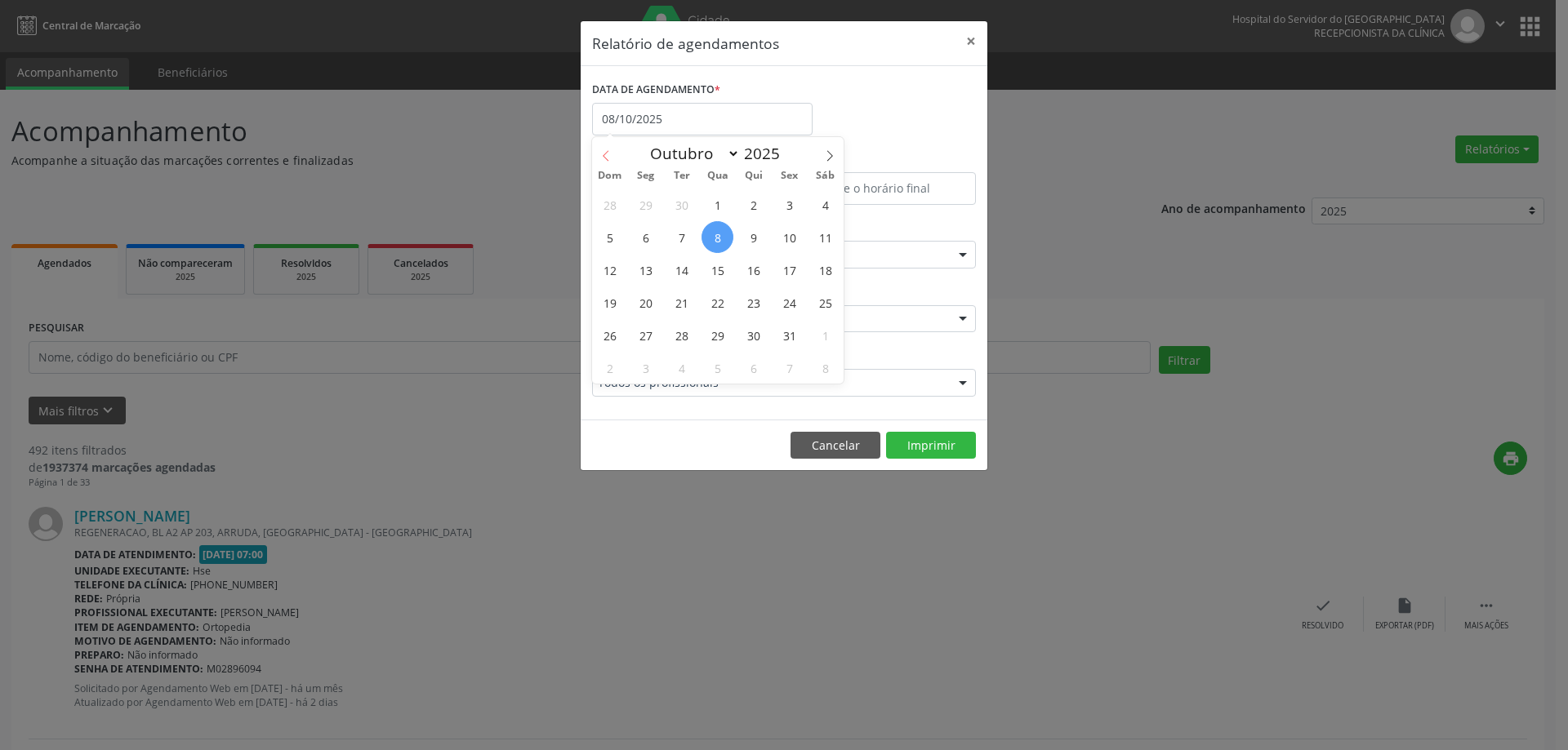
click at [611, 161] on icon at bounding box center [605, 155] width 11 height 11
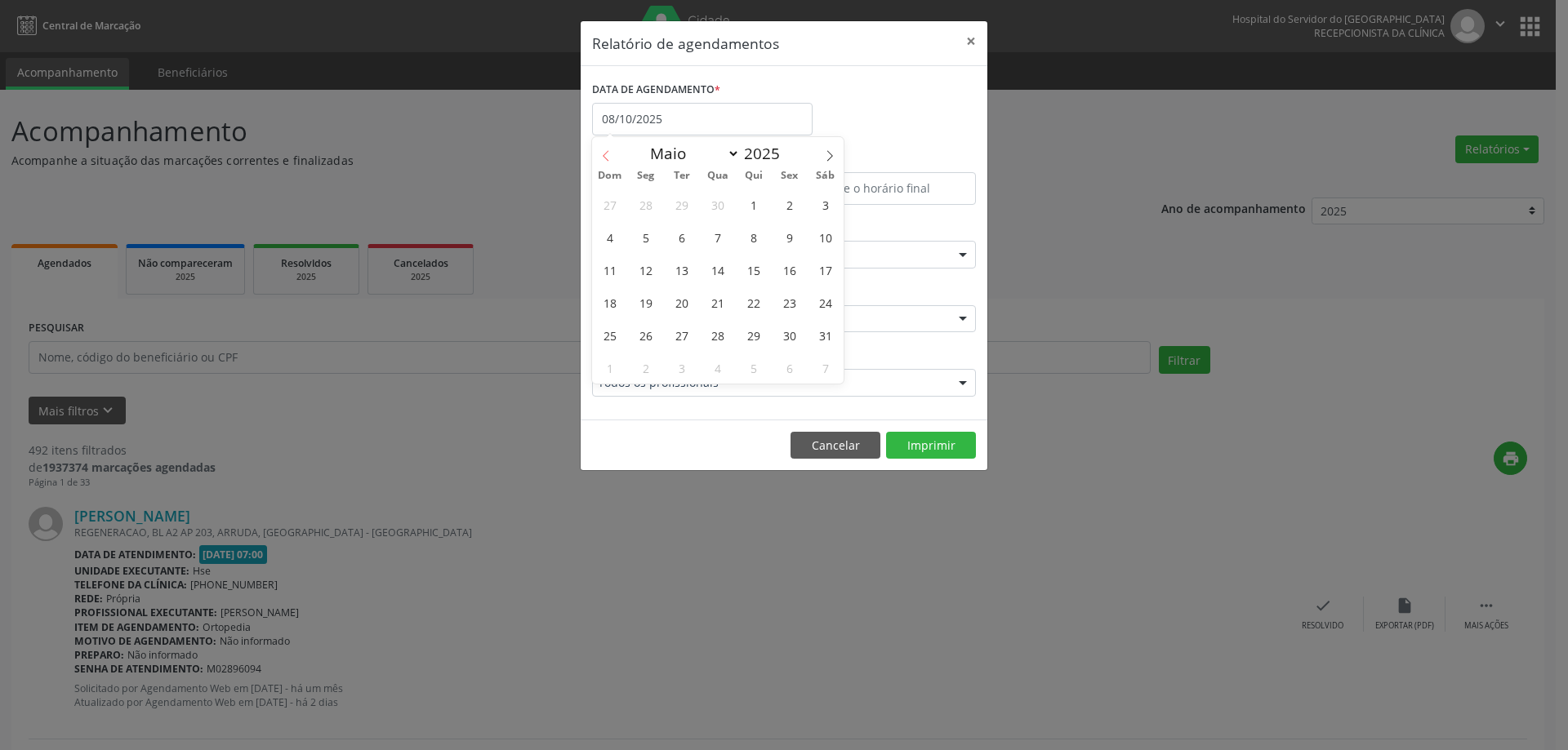
click at [611, 161] on icon at bounding box center [605, 155] width 11 height 11
select select "0"
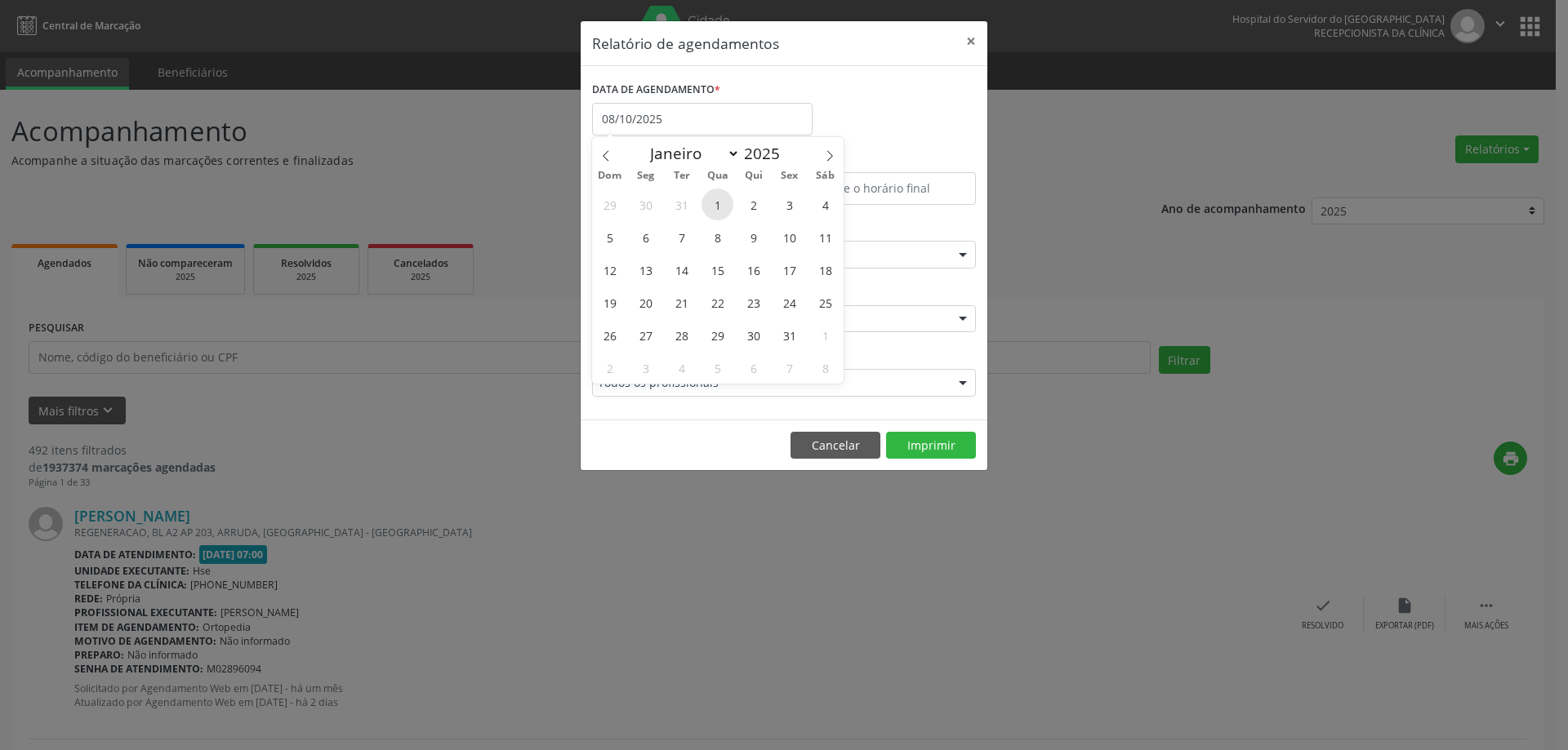
click at [721, 205] on span "1" at bounding box center [718, 204] width 32 height 32
type input "[DATE]"
click at [833, 156] on icon at bounding box center [830, 155] width 11 height 11
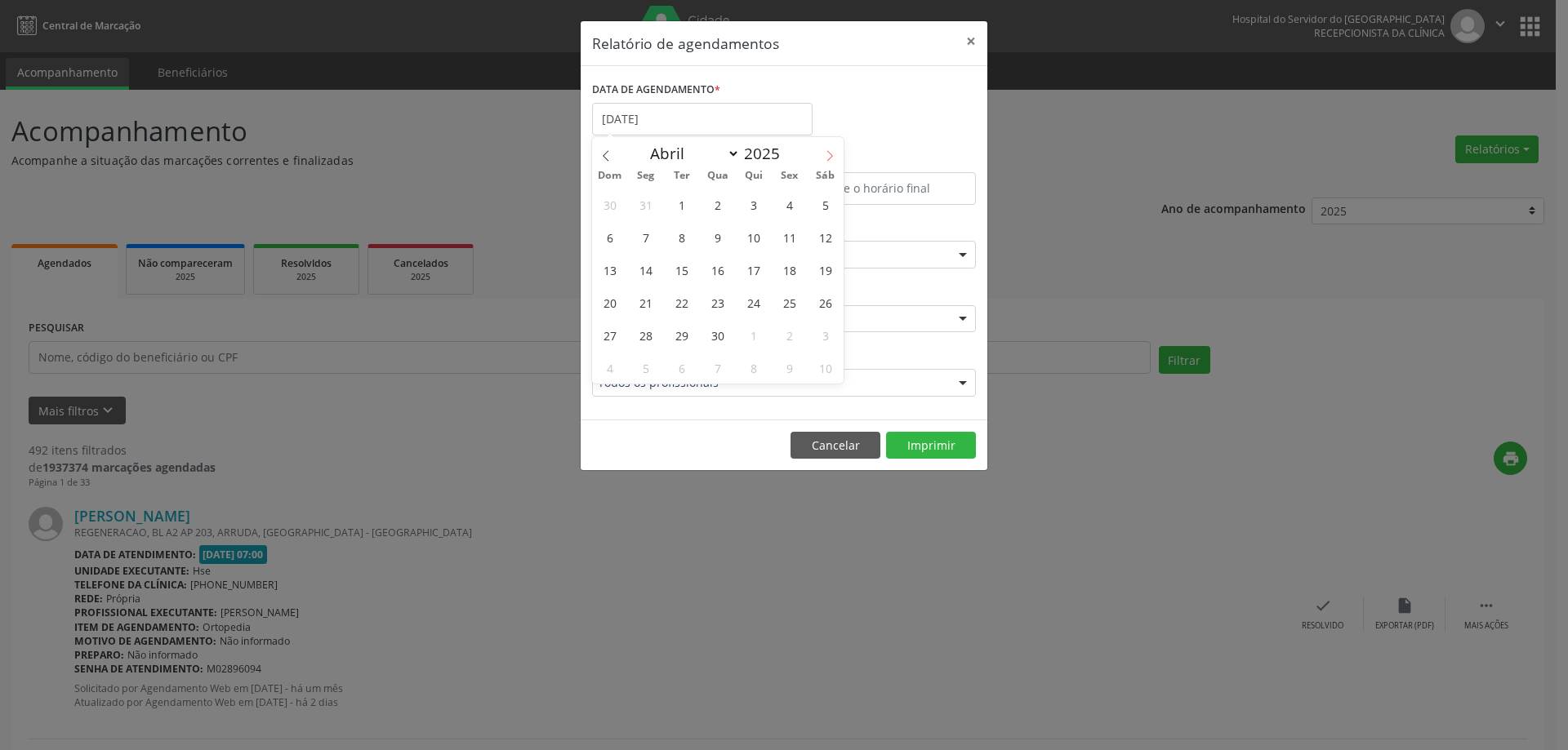
click at [833, 156] on icon at bounding box center [830, 155] width 11 height 11
click at [604, 163] on span at bounding box center [605, 150] width 27 height 27
select select "5"
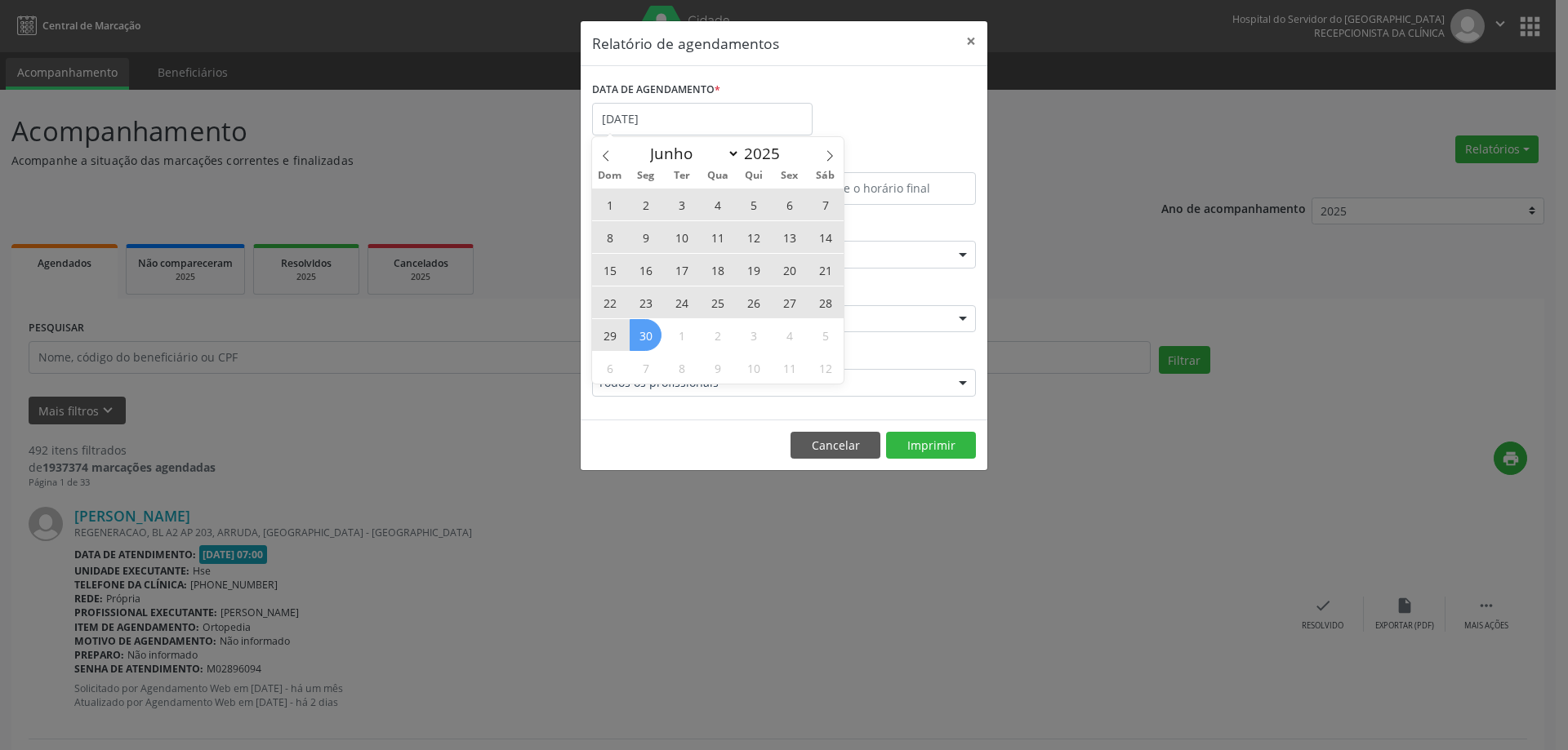
click at [651, 336] on span "30" at bounding box center [646, 335] width 32 height 32
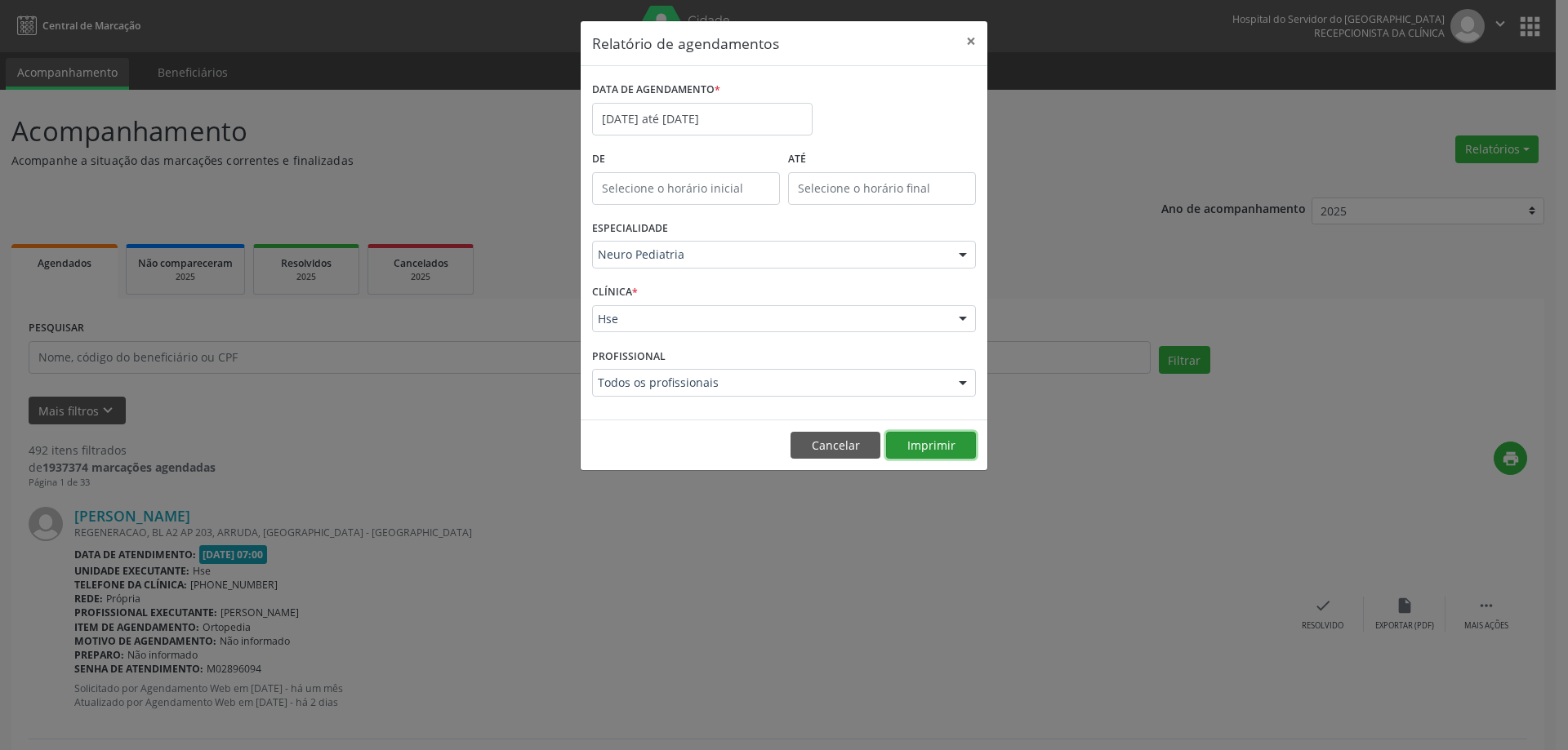
click at [919, 437] on button "Imprimir" at bounding box center [932, 445] width 90 height 27
click at [970, 40] on button "×" at bounding box center [970, 41] width 33 height 40
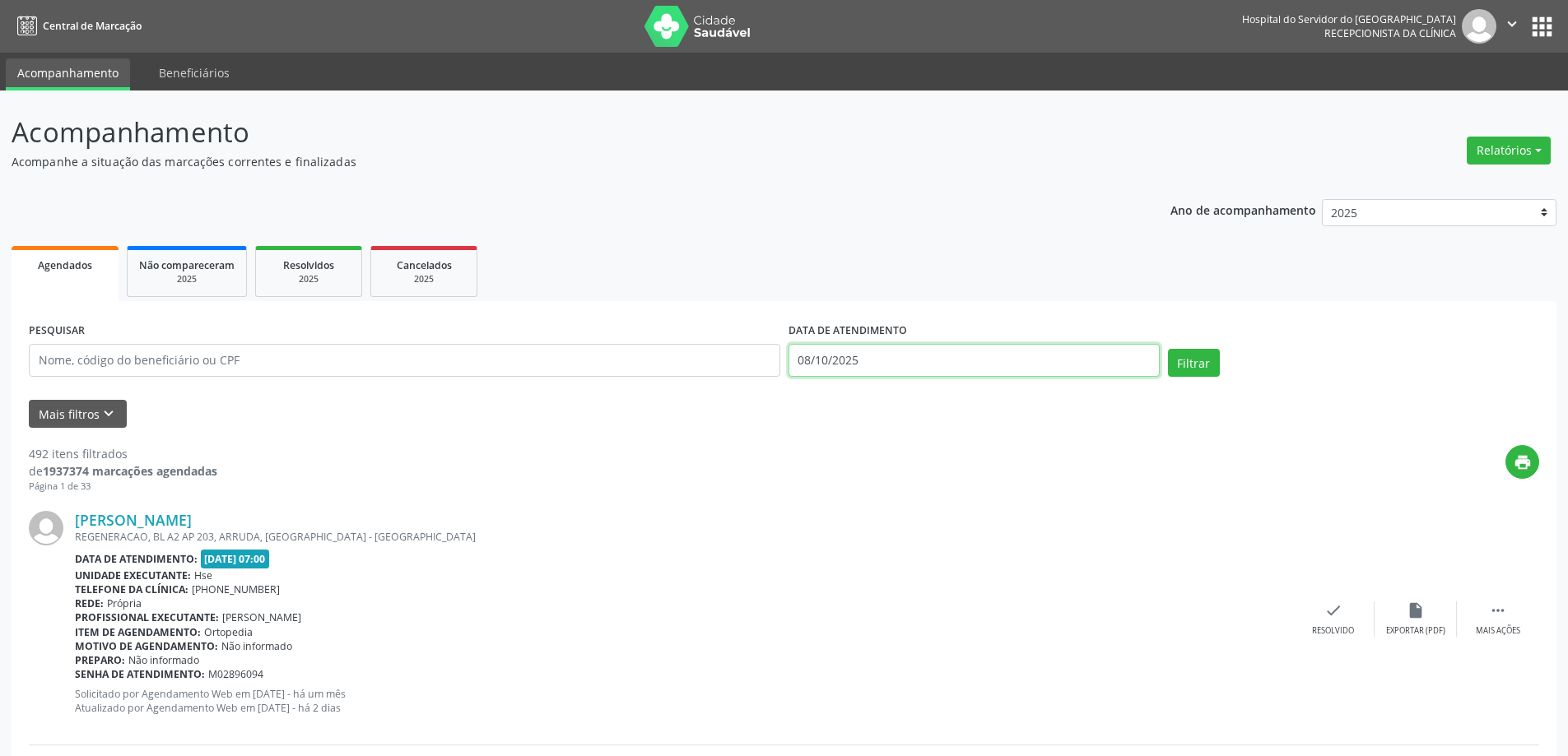
click at [941, 362] on input "08/10/2025" at bounding box center [973, 360] width 371 height 33
click at [915, 472] on span "8" at bounding box center [914, 479] width 32 height 32
type input "08/10/2025"
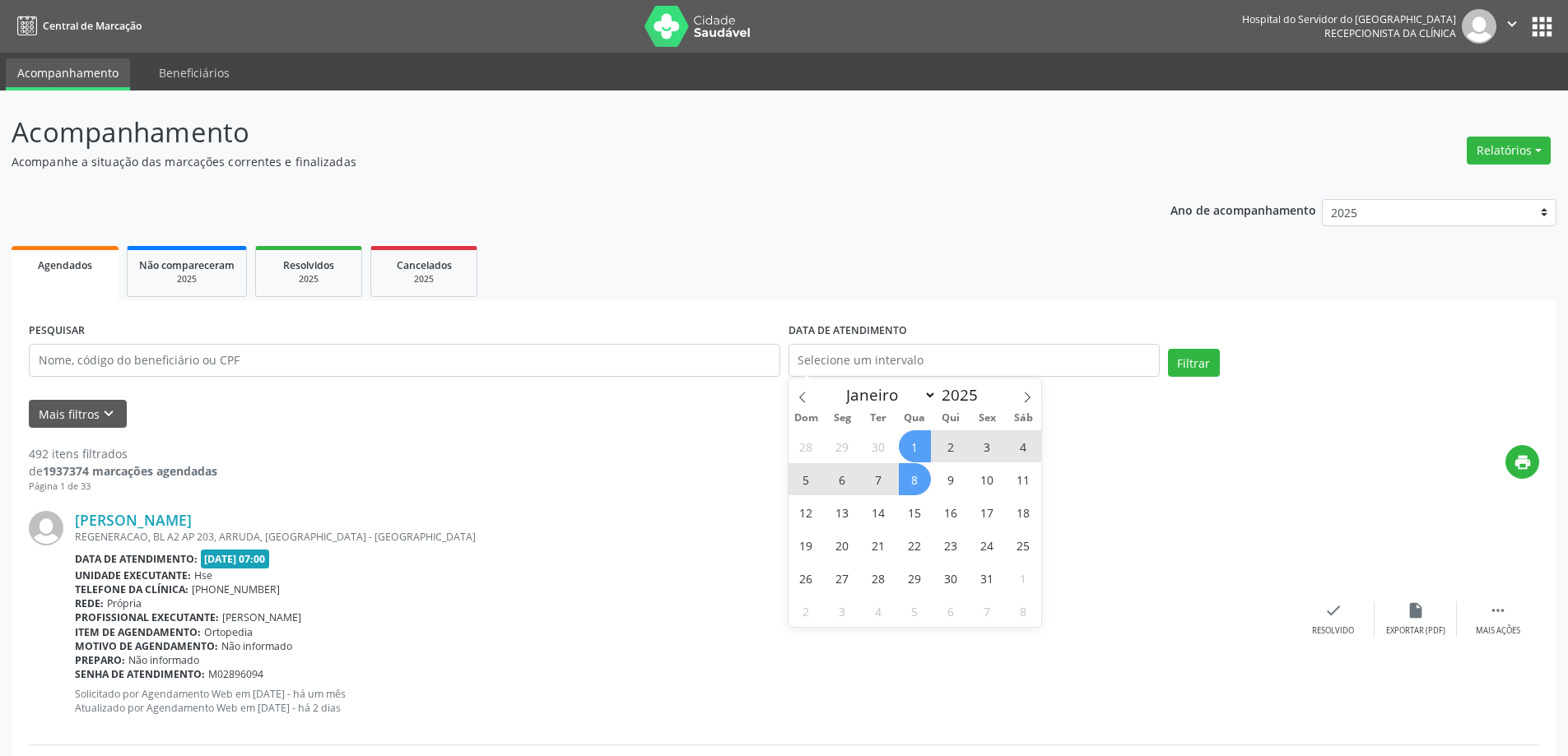
drag, startPoint x: 859, startPoint y: 283, endPoint x: 421, endPoint y: 305, distance: 438.6
click at [859, 282] on ul "Agendados Não compareceram 2025 Resolvidos 2025 Cancelados 2025" at bounding box center [784, 272] width 1545 height 60
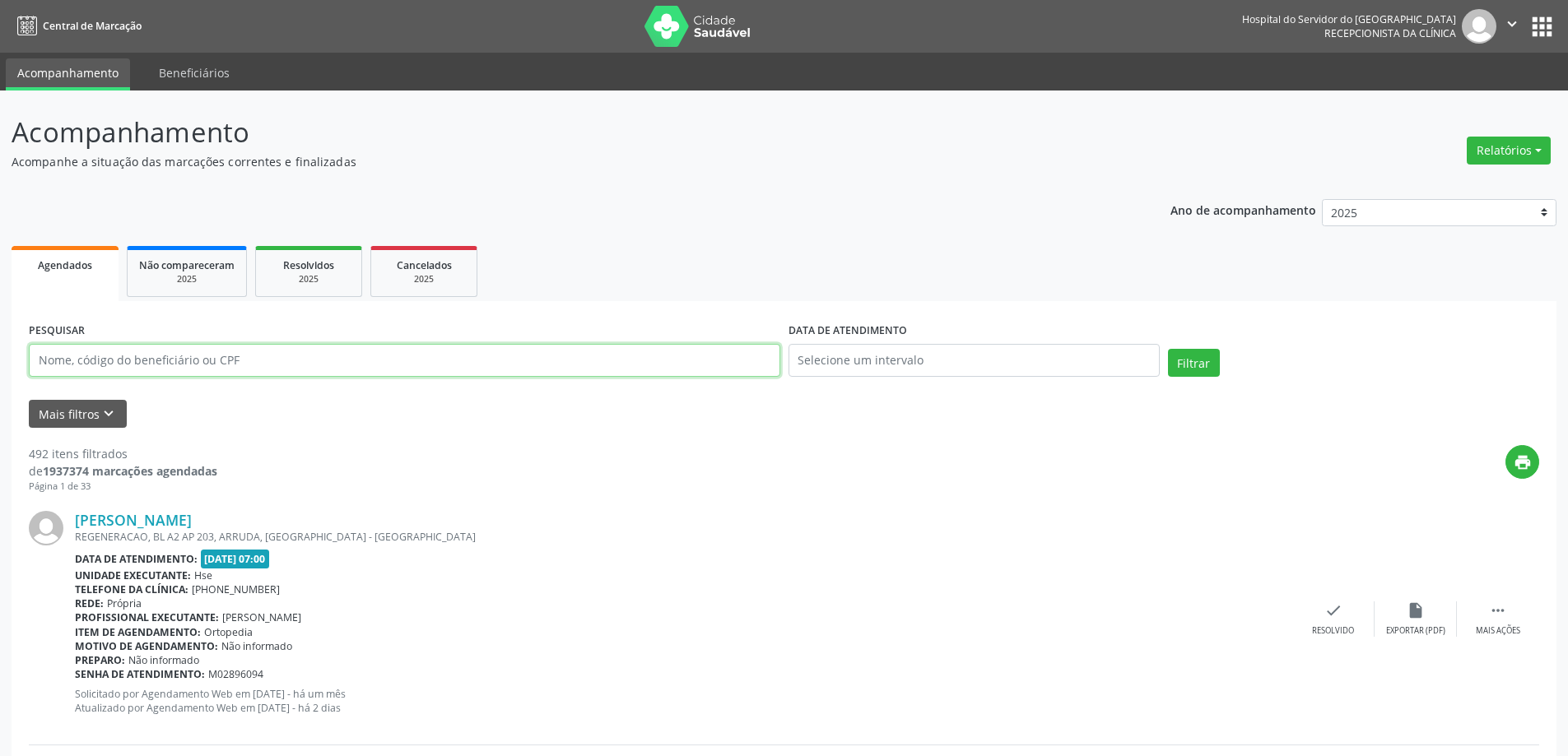
click at [171, 373] on input "text" at bounding box center [404, 360] width 752 height 33
type input "bianka"
click at [1167, 349] on button "Filtrar" at bounding box center [1193, 362] width 52 height 28
click at [127, 377] on div "PESQUISAR bianka" at bounding box center [404, 354] width 760 height 70
drag, startPoint x: 77, startPoint y: 368, endPoint x: 5, endPoint y: 368, distance: 72.0
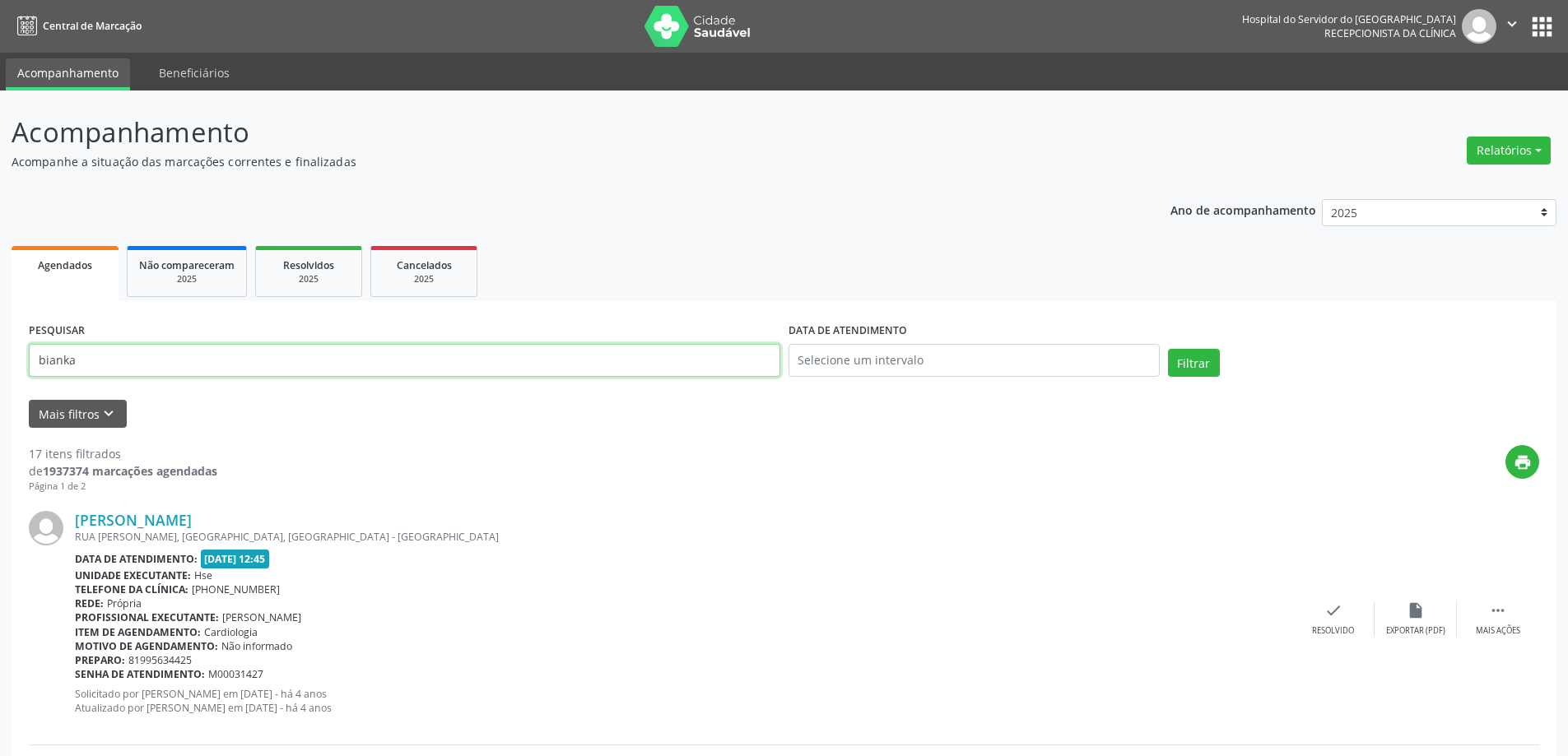
click at [341, 267] on div "Resolvidos" at bounding box center [308, 264] width 82 height 17
click at [317, 280] on div "2025" at bounding box center [308, 280] width 82 height 12
click at [297, 272] on span "Resolvidos" at bounding box center [308, 265] width 51 height 14
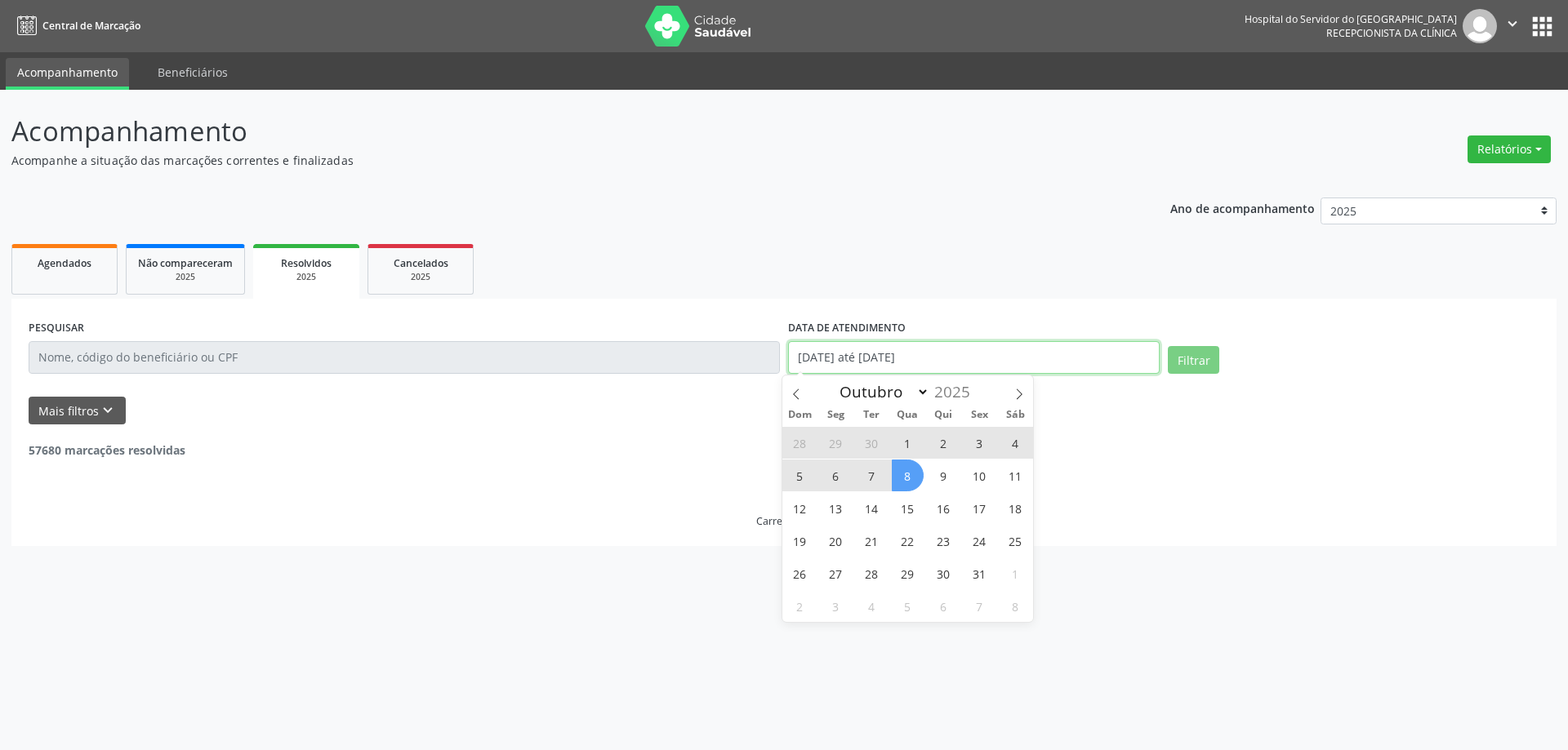
click at [1052, 354] on input "[DATE] até [DATE]" at bounding box center [974, 357] width 372 height 33
click at [904, 474] on span "8" at bounding box center [908, 475] width 32 height 32
type input "08/10/2025"
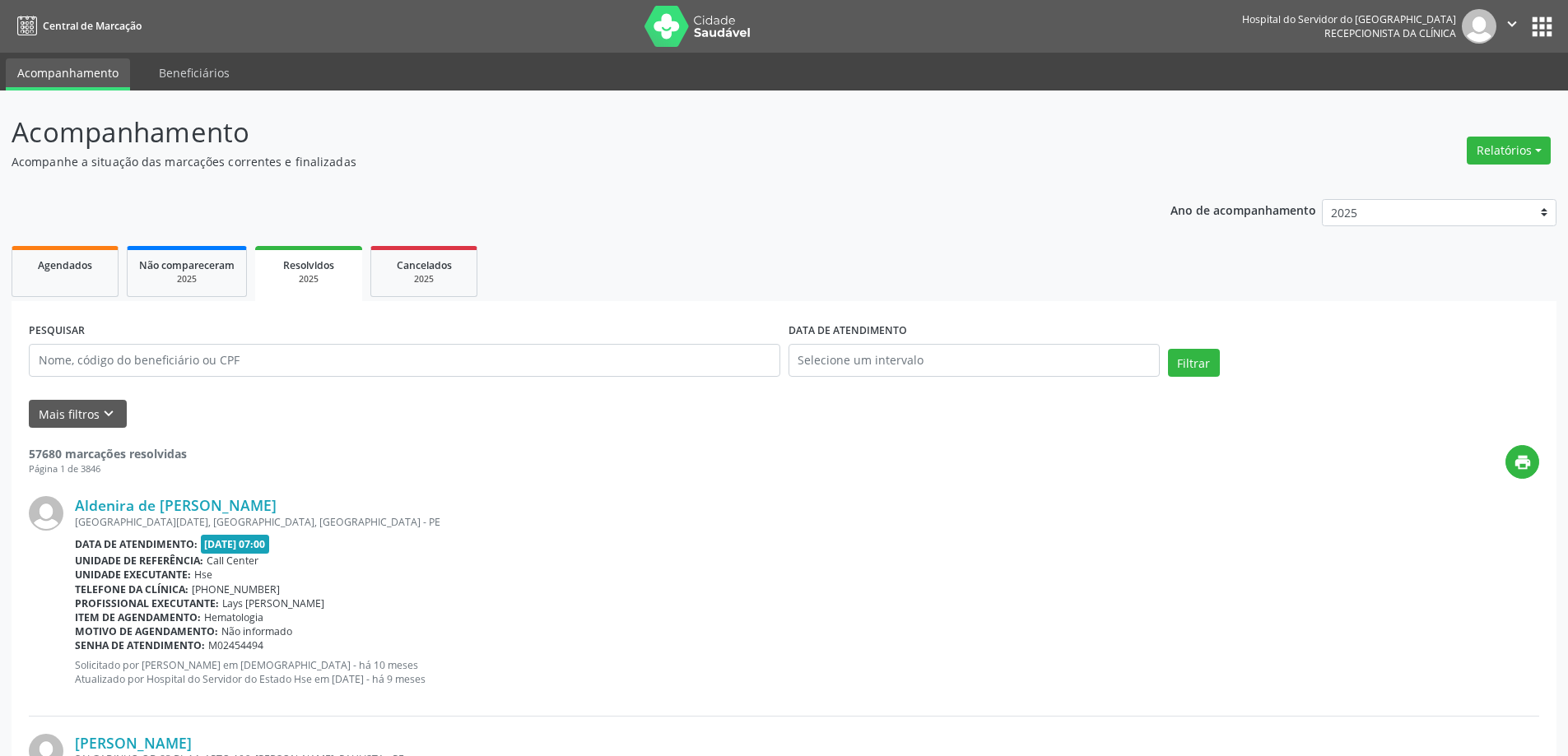
click at [890, 289] on ul "Agendados Não compareceram 2025 Resolvidos 2025 Cancelados 2025" at bounding box center [784, 272] width 1545 height 60
click at [342, 379] on div "PESQUISAR" at bounding box center [404, 354] width 760 height 70
click at [345, 369] on input "text" at bounding box center [404, 360] width 752 height 33
paste input "bianka"
click at [1167, 349] on button "Filtrar" at bounding box center [1193, 362] width 52 height 28
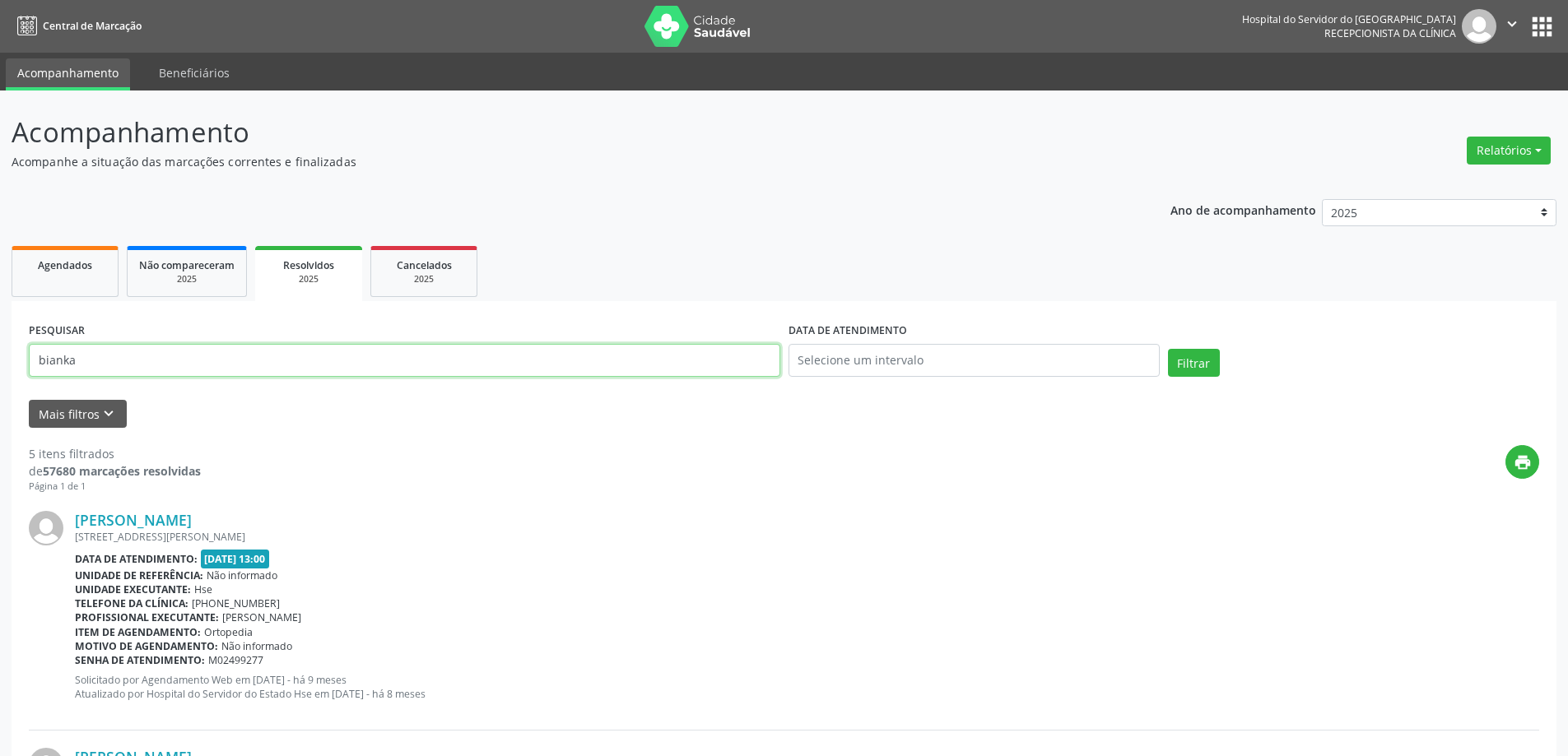
click at [126, 374] on input "bianka" at bounding box center [404, 360] width 752 height 33
type input "bianka ha"
click at [1212, 360] on button "Filtrar" at bounding box center [1193, 362] width 52 height 28
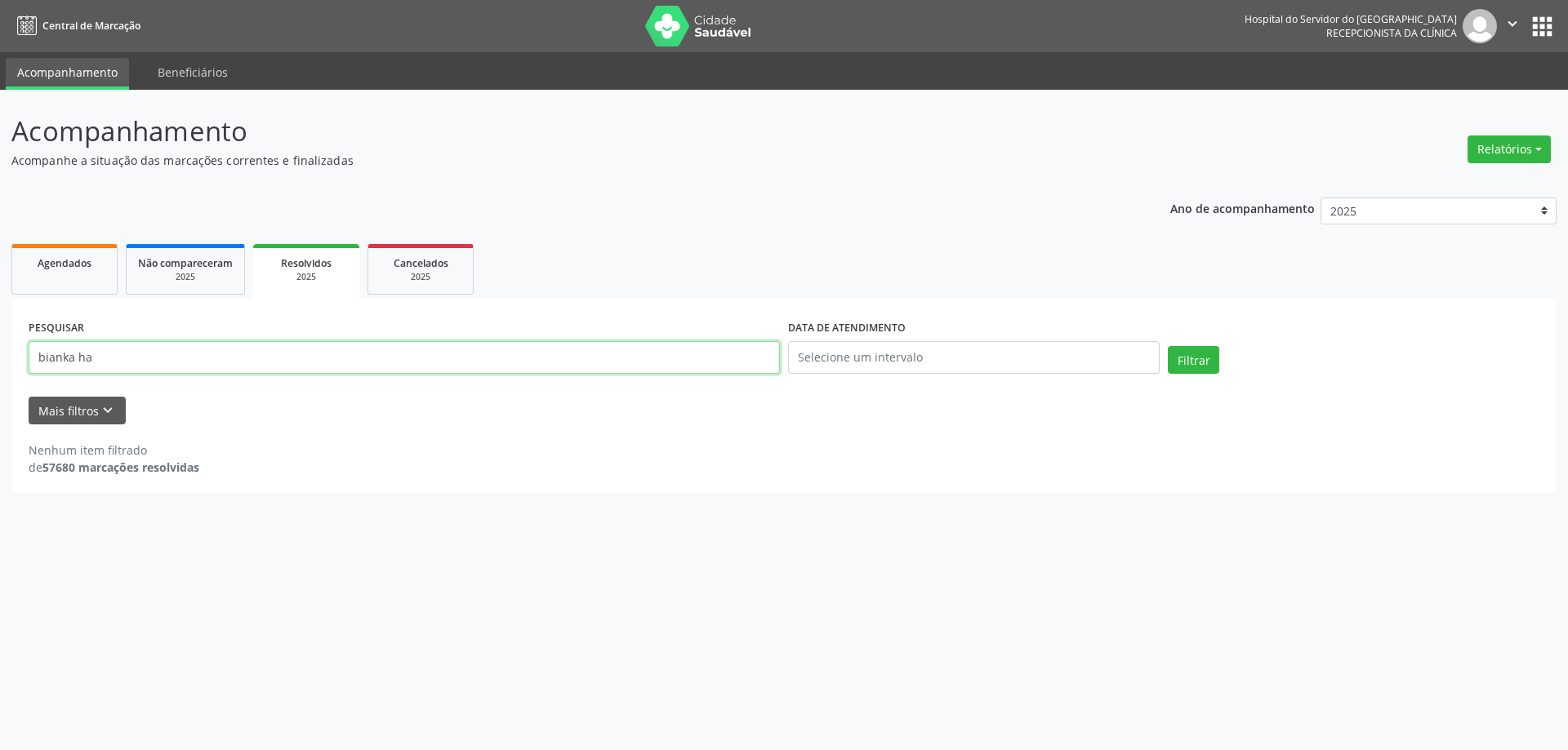
click at [255, 366] on input "bianka ha" at bounding box center [404, 357] width 751 height 33
